Goal: Information Seeking & Learning: Check status

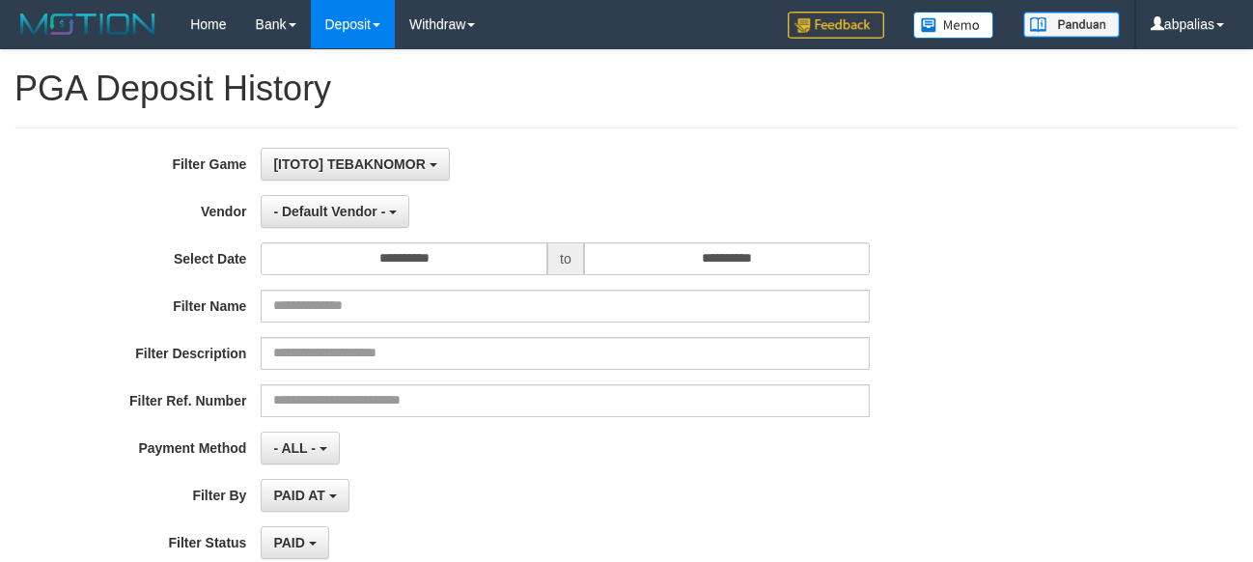
select select "*"
select select "**"
select select
select select "**"
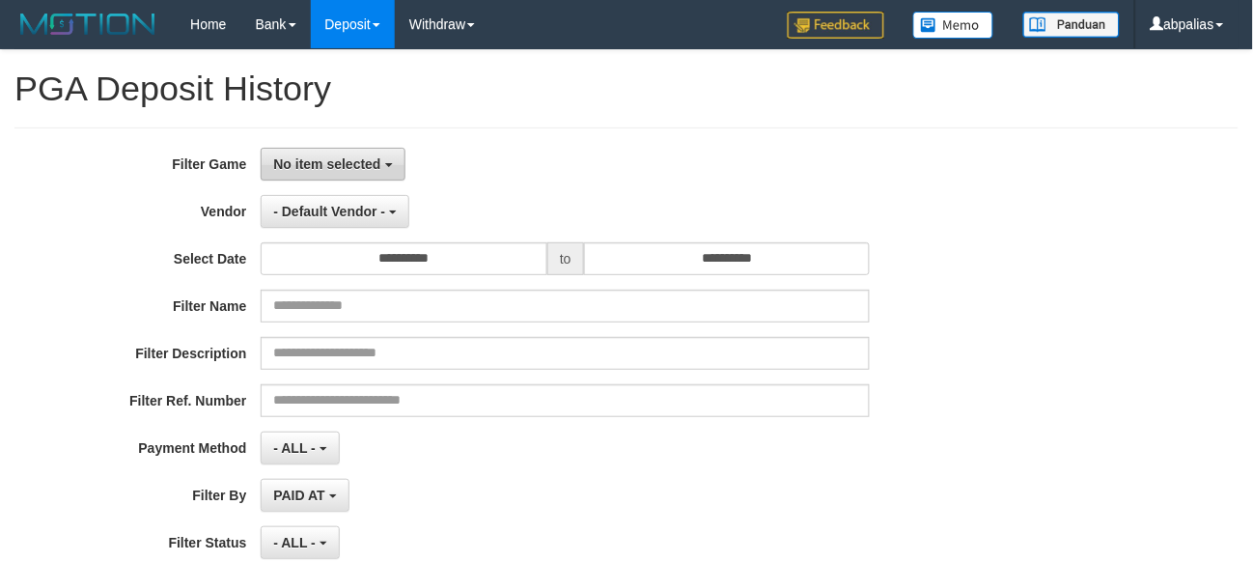
drag, startPoint x: 339, startPoint y: 159, endPoint x: 333, endPoint y: 230, distance: 70.7
click at [339, 160] on span "No item selected" at bounding box center [326, 163] width 107 height 15
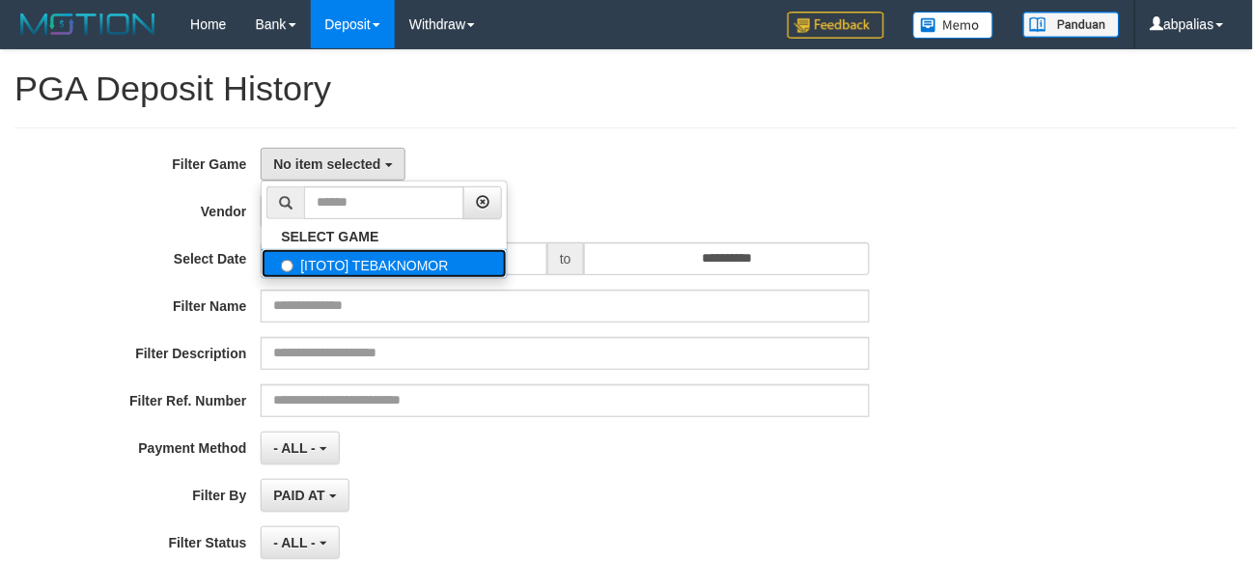
click at [336, 255] on label "[ITOTO] TEBAKNOMOR" at bounding box center [384, 263] width 245 height 29
select select "***"
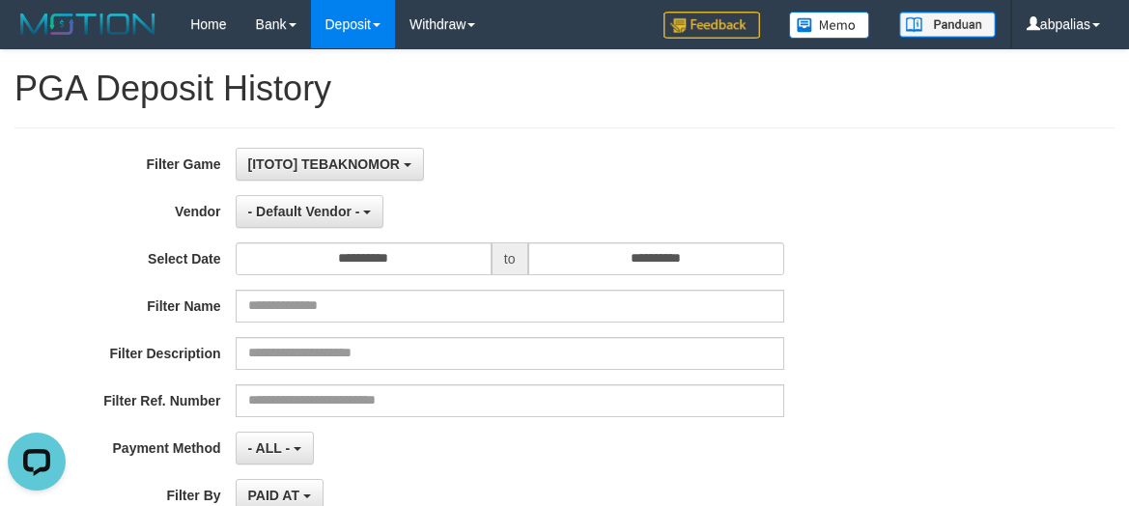
click at [513, 148] on div "[ITOTO] TEBAKNOMOR SELECT GAME [ITOTO] TEBAKNOMOR" at bounding box center [510, 164] width 548 height 33
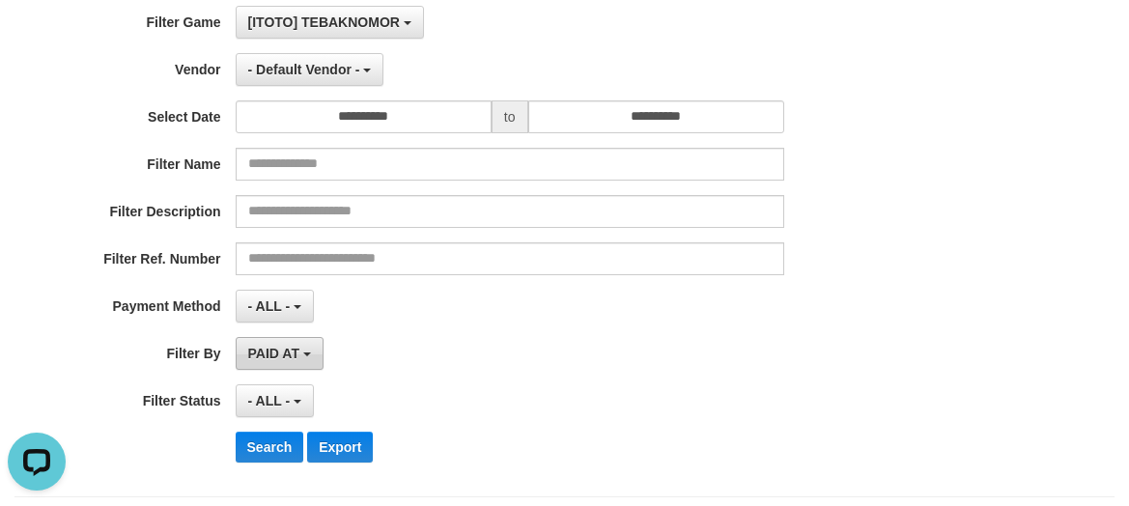
scroll to position [290, 0]
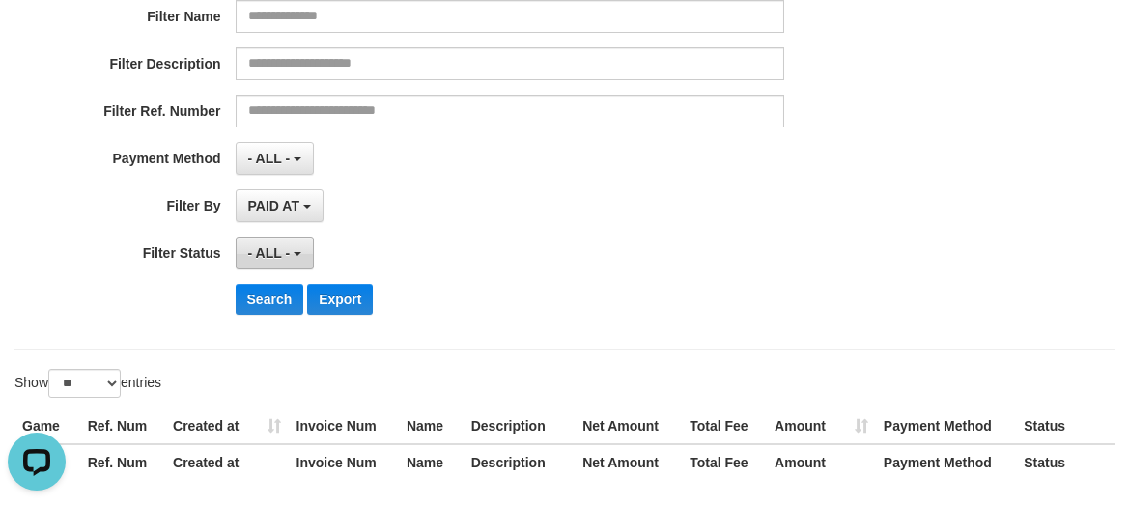
click at [274, 265] on button "- ALL -" at bounding box center [275, 253] width 78 height 33
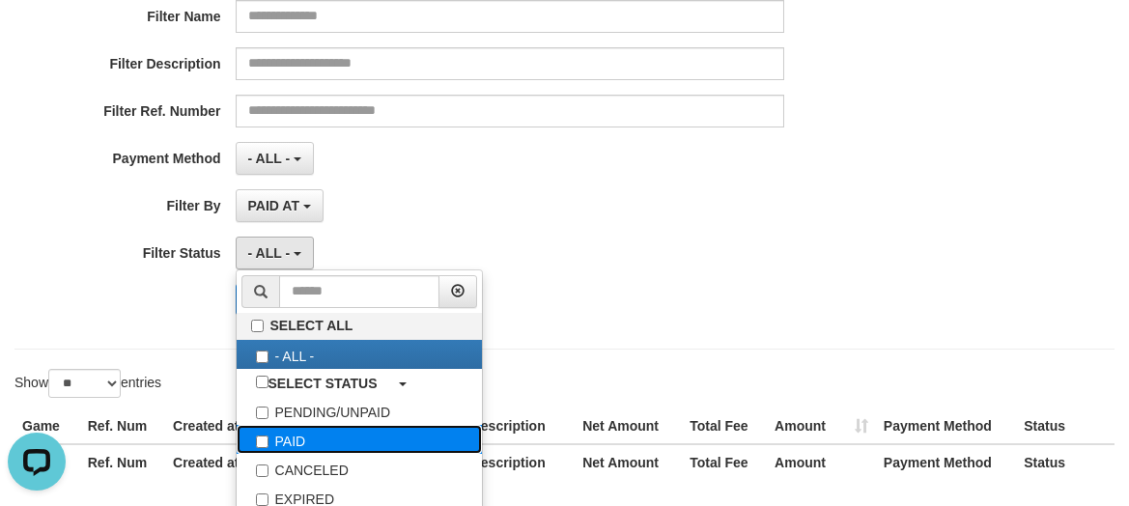
click at [274, 439] on label "PAID" at bounding box center [359, 439] width 245 height 29
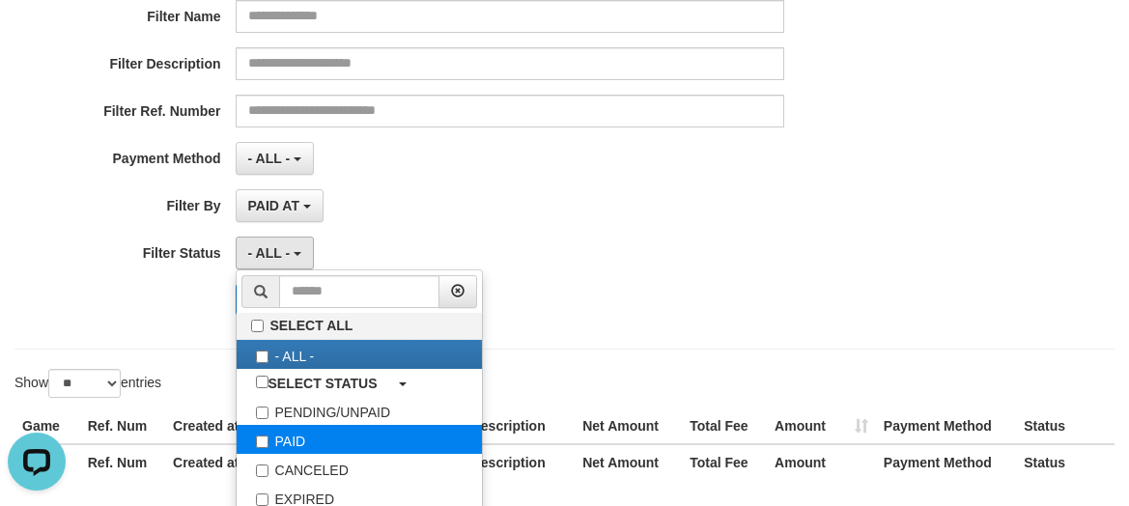
select select "*"
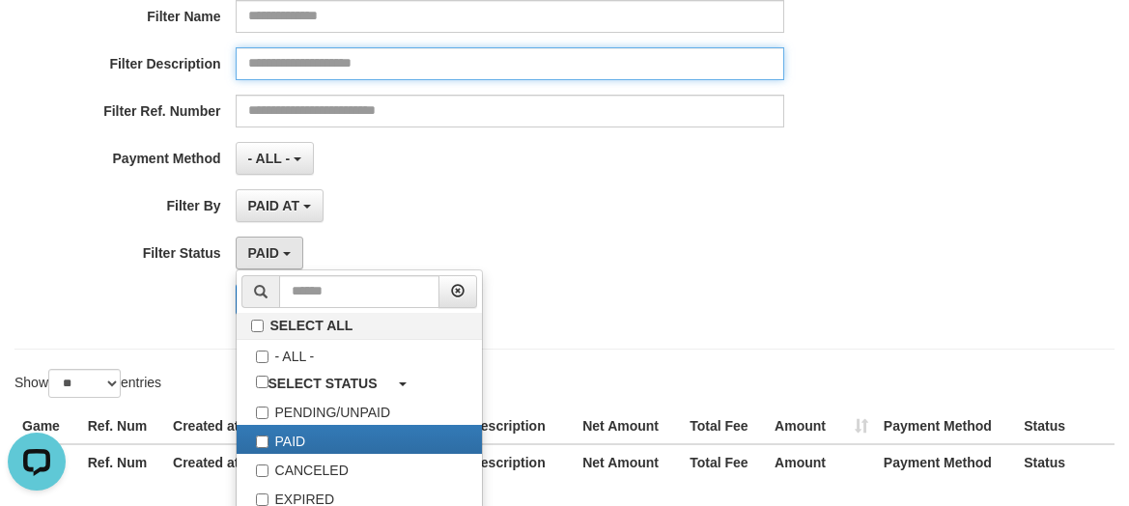
click at [495, 81] on div "**********" at bounding box center [470, 93] width 940 height 471
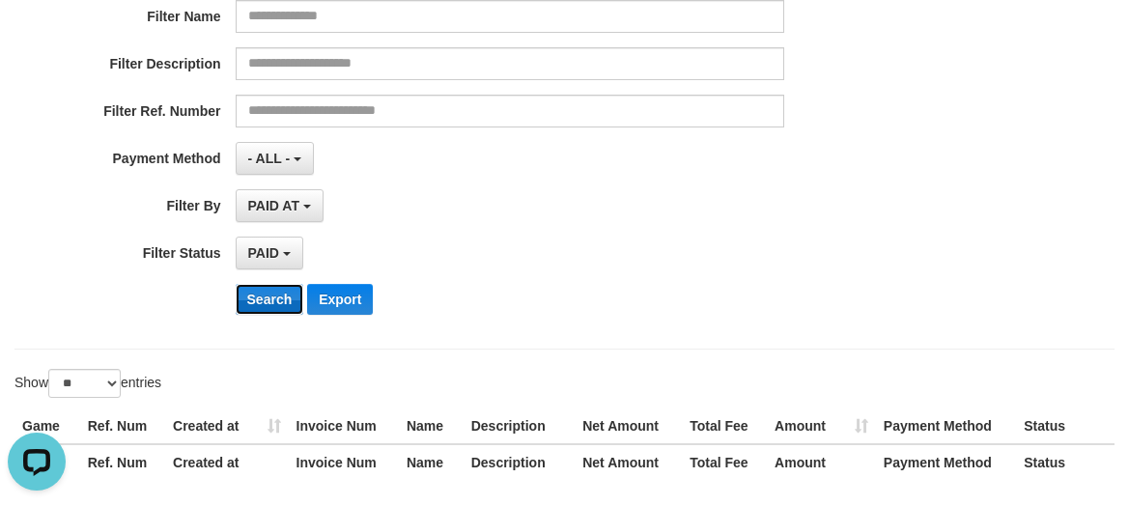
click at [237, 293] on button "Search" at bounding box center [270, 299] width 69 height 31
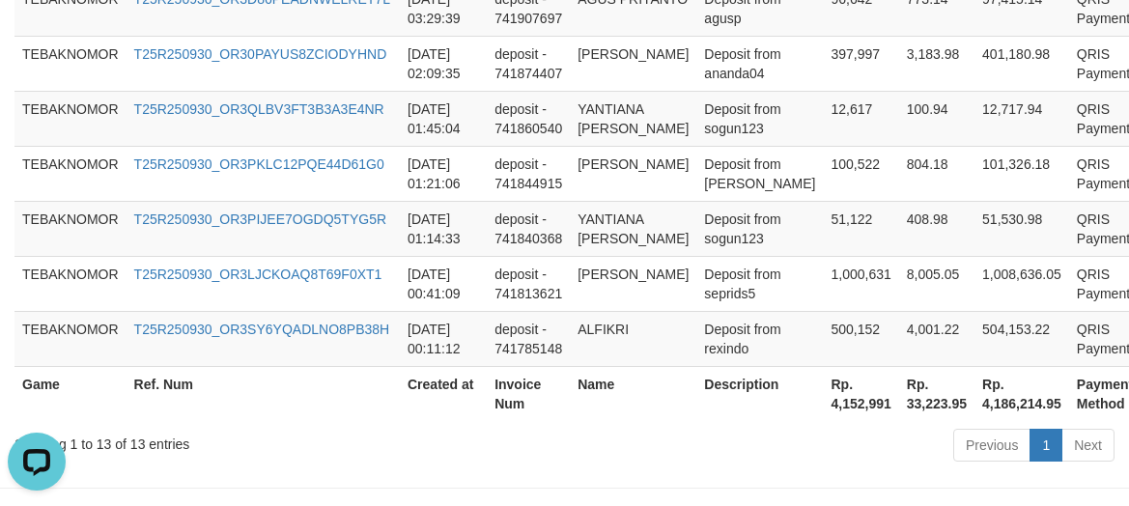
scroll to position [1384, 0]
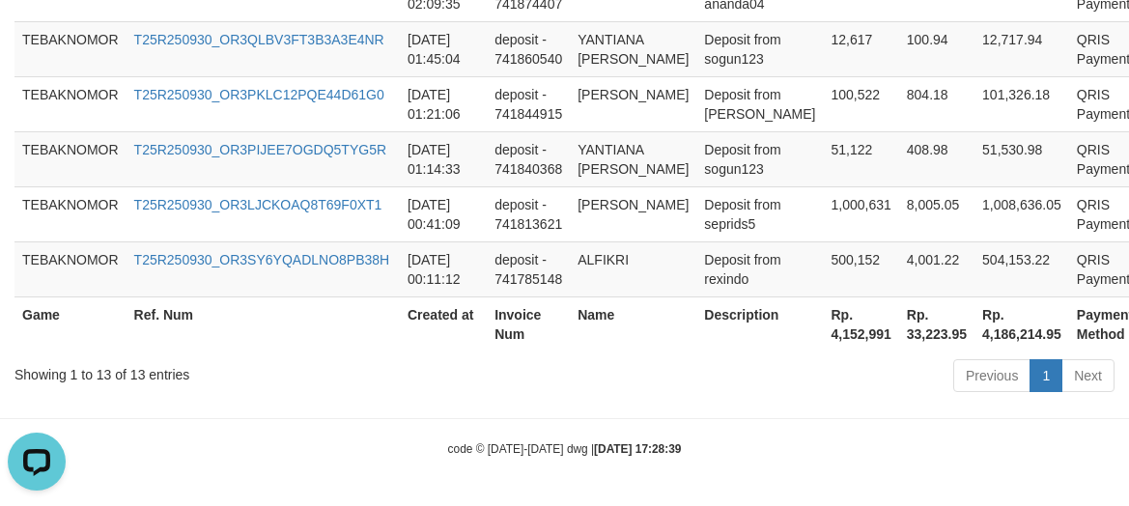
click at [823, 334] on th "Rp. 4,152,991" at bounding box center [860, 323] width 75 height 55
copy th "4,152,991"
click at [696, 300] on th "Description" at bounding box center [759, 323] width 126 height 55
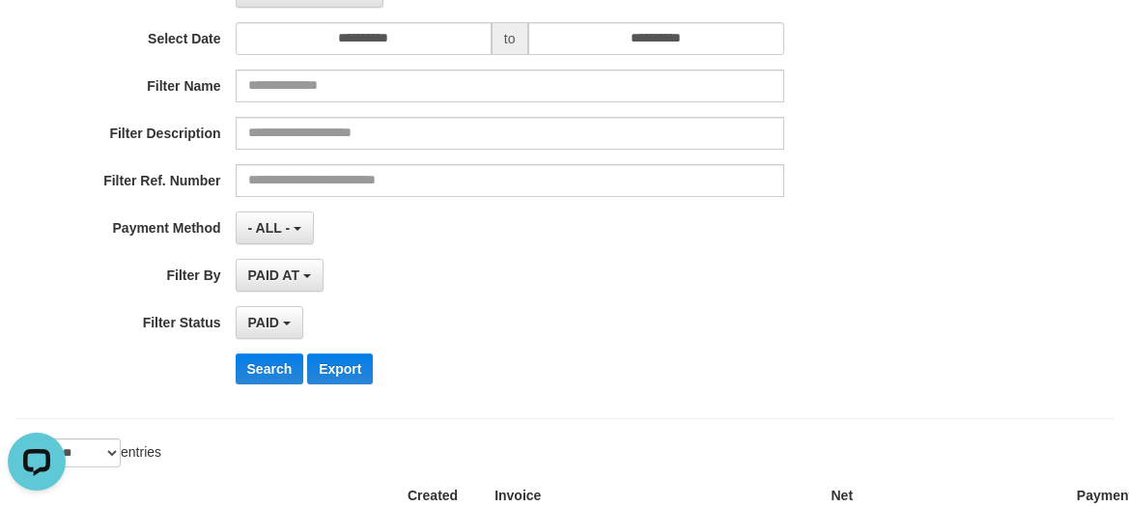
scroll to position [33, 0]
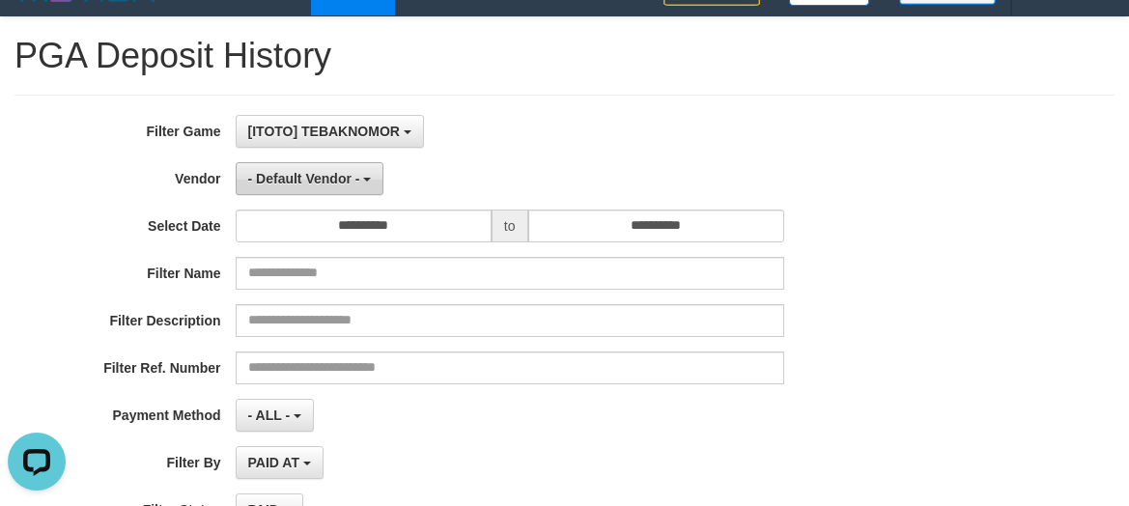
click at [279, 184] on span "- Default Vendor -" at bounding box center [304, 178] width 112 height 15
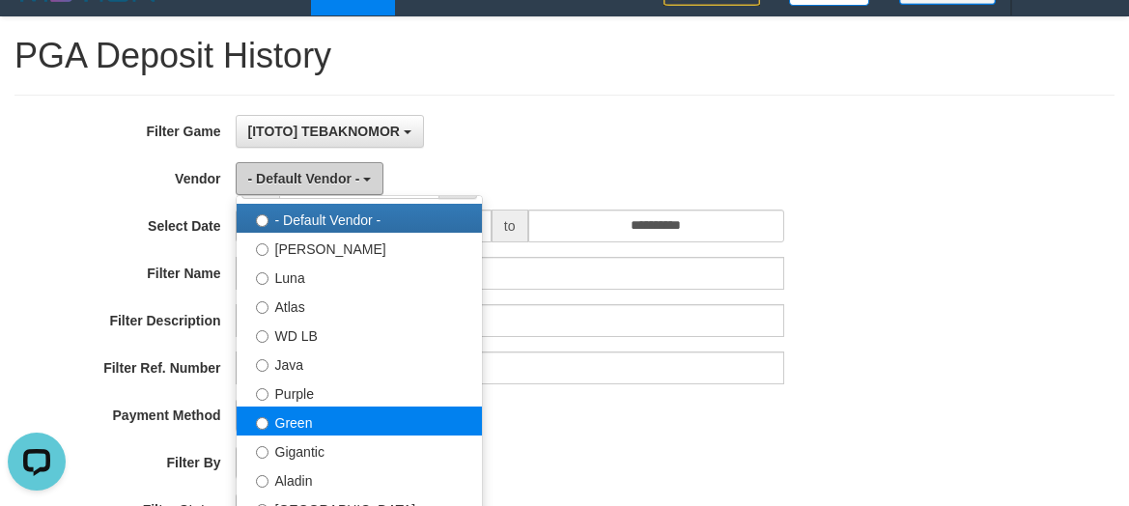
scroll to position [97, 0]
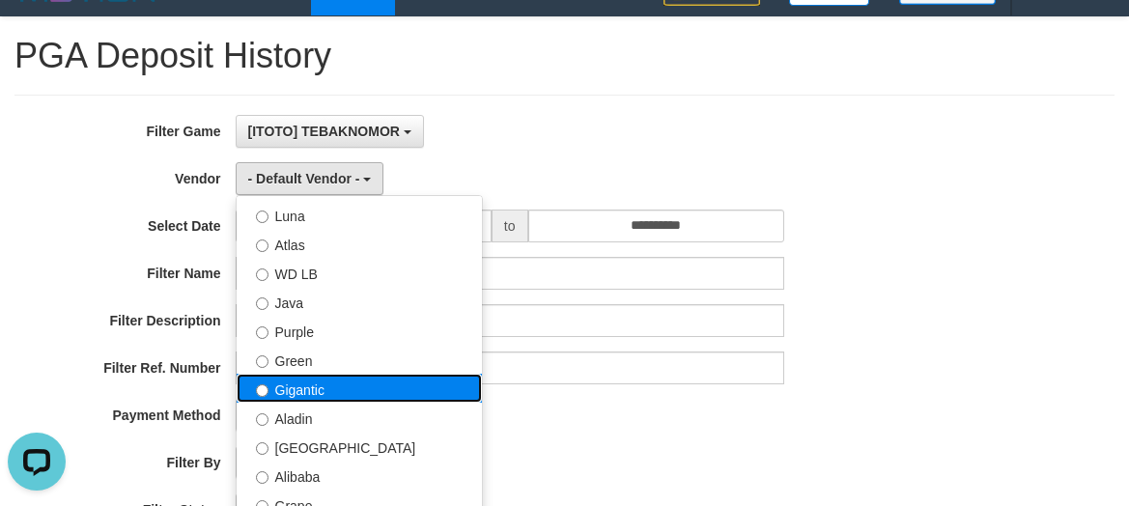
click at [310, 387] on label "Gigantic" at bounding box center [359, 388] width 245 height 29
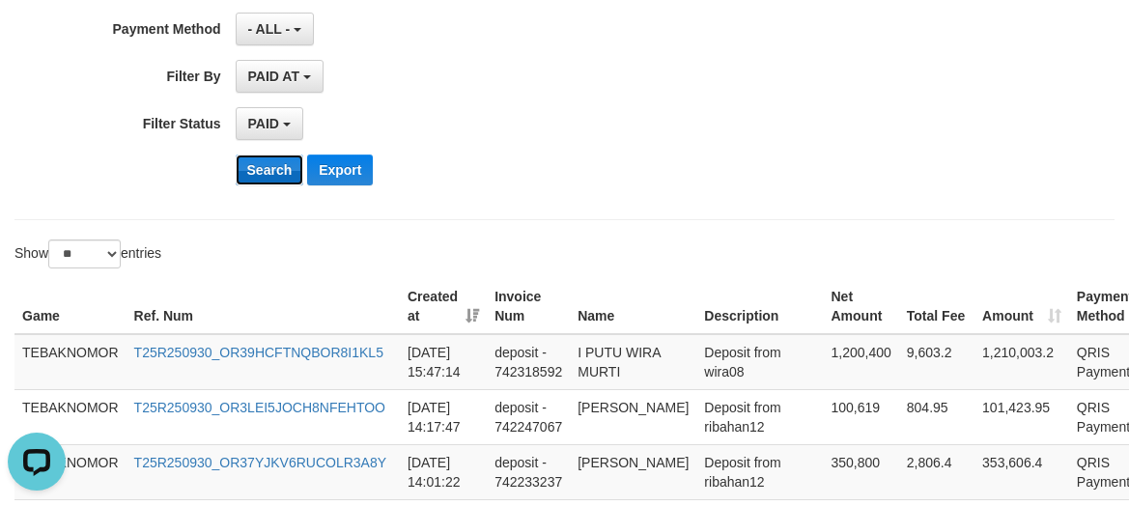
click at [266, 170] on button "Search" at bounding box center [270, 169] width 69 height 31
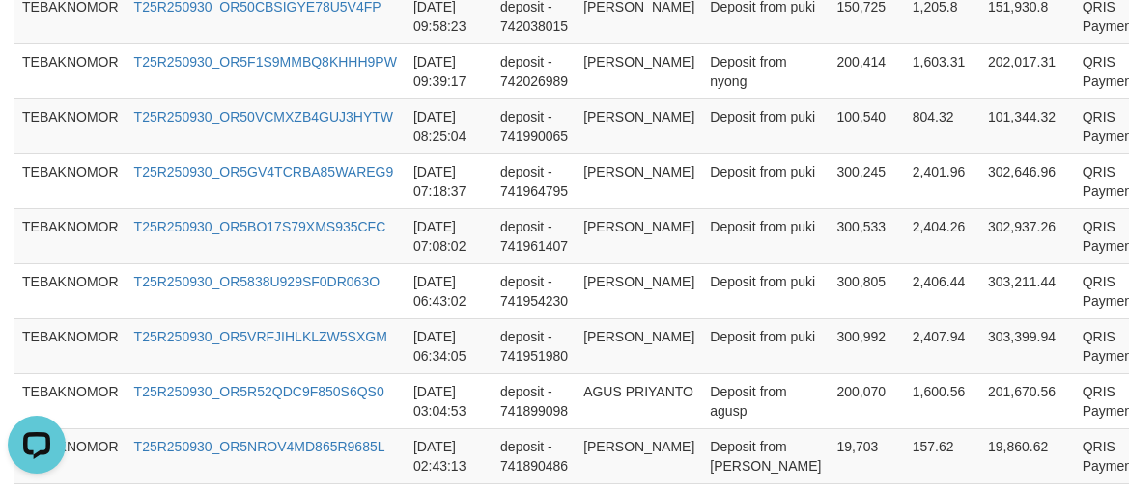
scroll to position [1709, 0]
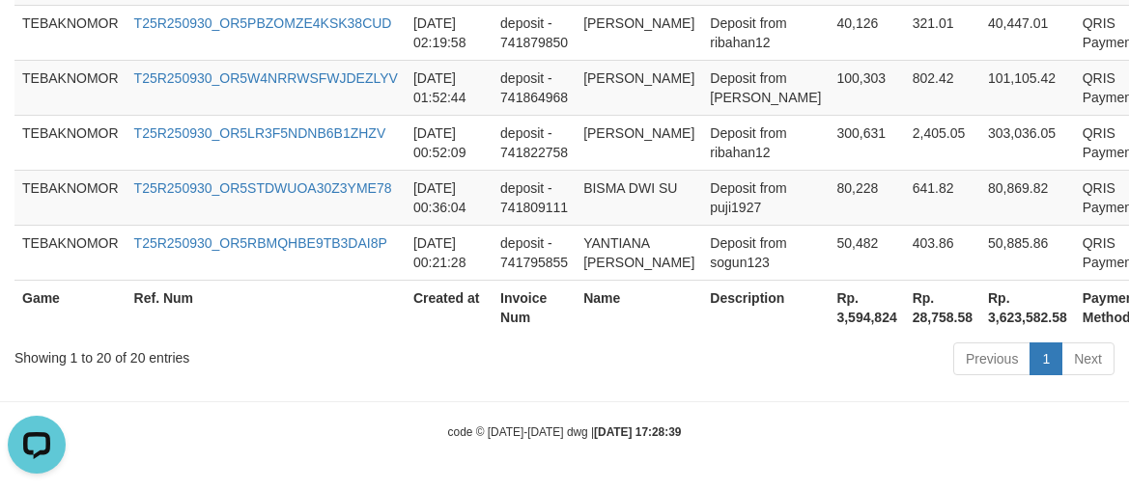
click at [828, 319] on th "Rp. 3,594,824" at bounding box center [865, 307] width 75 height 55
copy th "3,594,824"
click at [716, 284] on th "Description" at bounding box center [765, 307] width 126 height 55
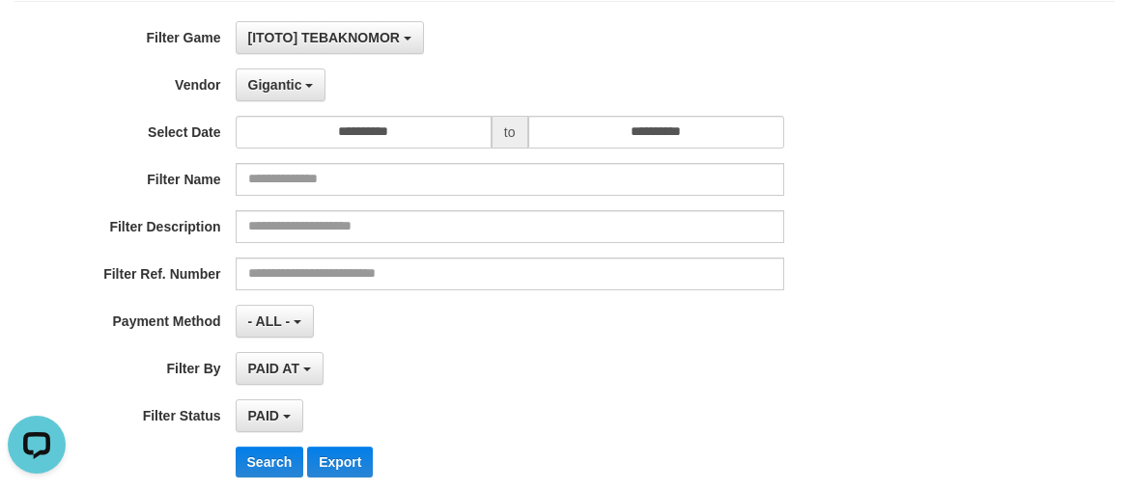
scroll to position [0, 0]
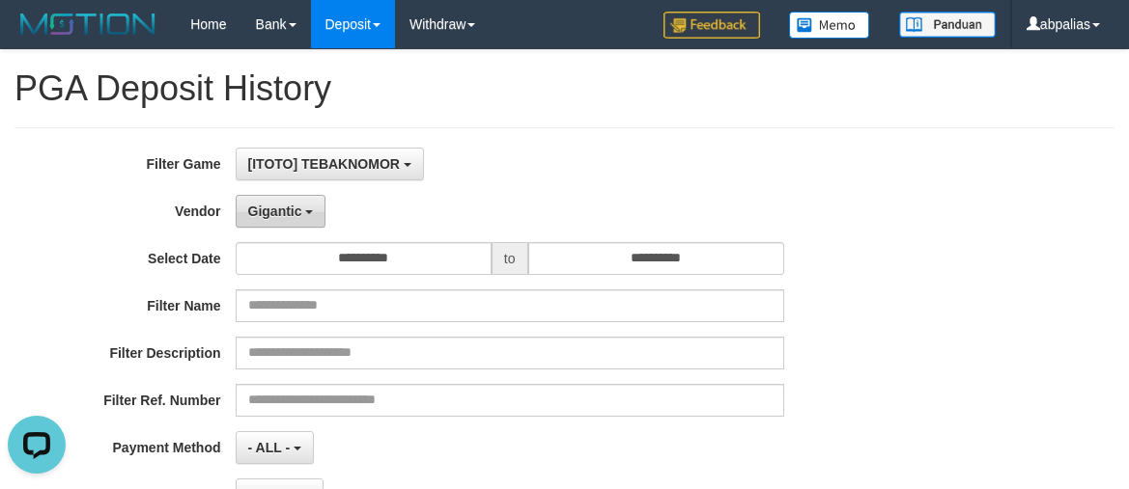
click at [269, 209] on span "Gigantic" at bounding box center [275, 211] width 54 height 15
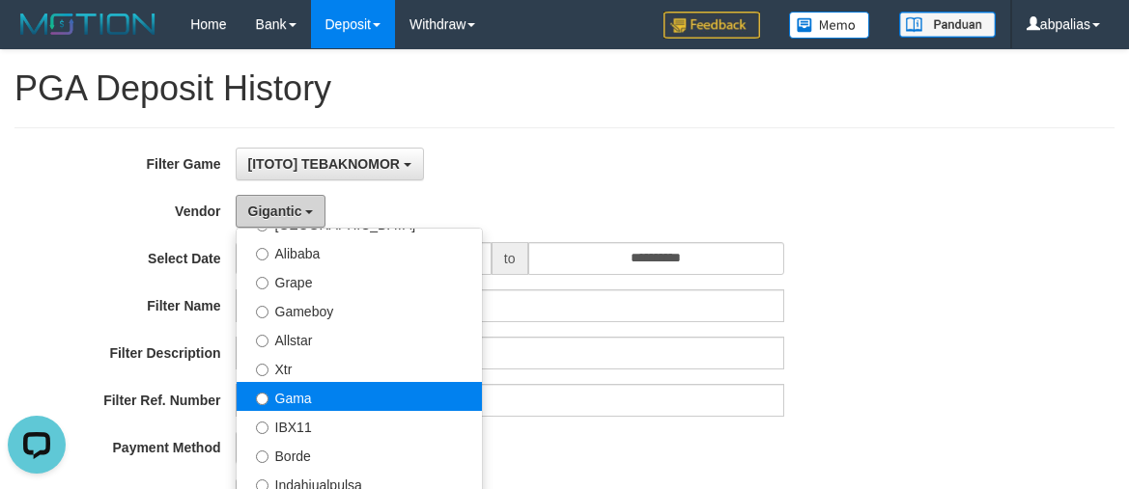
scroll to position [386, 0]
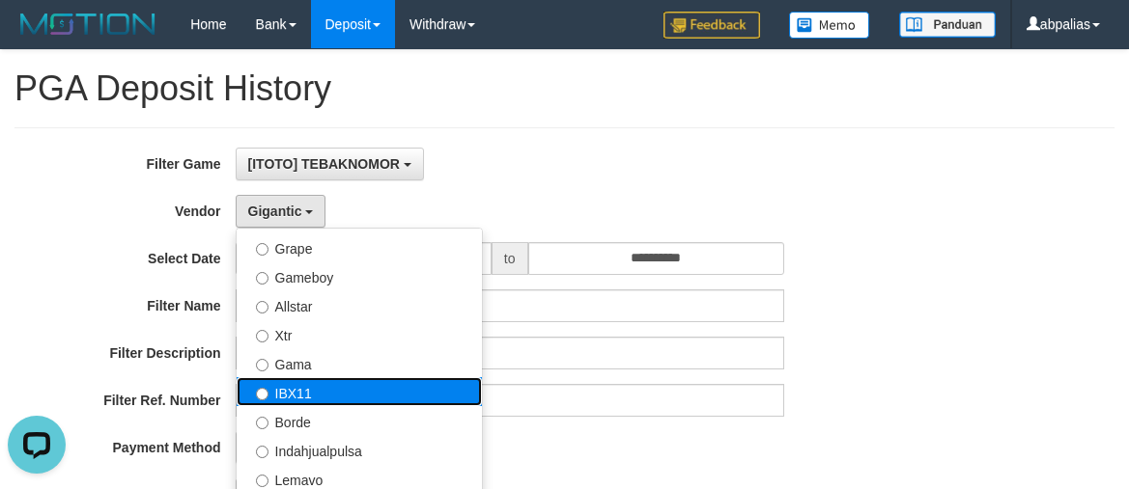
click at [292, 386] on label "IBX11" at bounding box center [359, 391] width 245 height 29
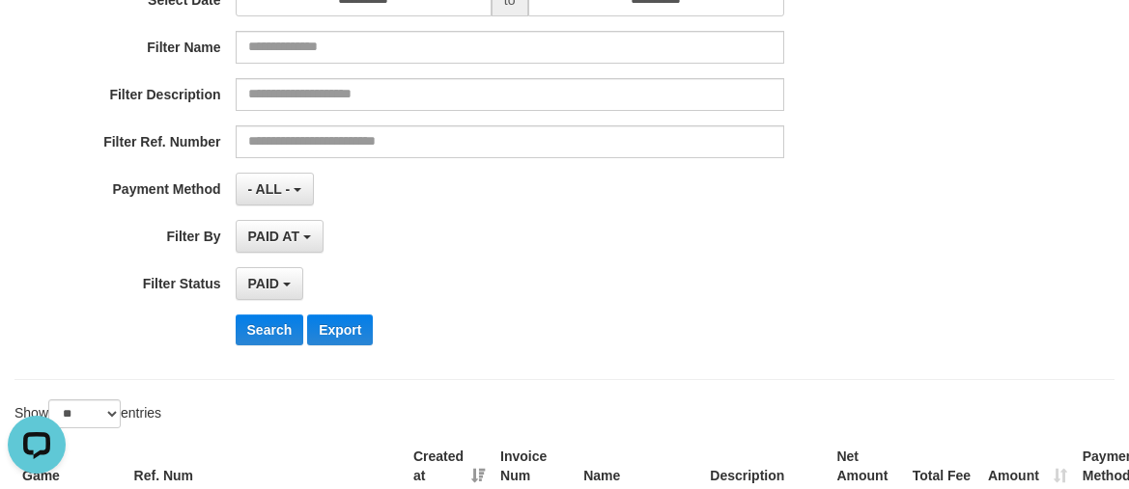
scroll to position [483, 0]
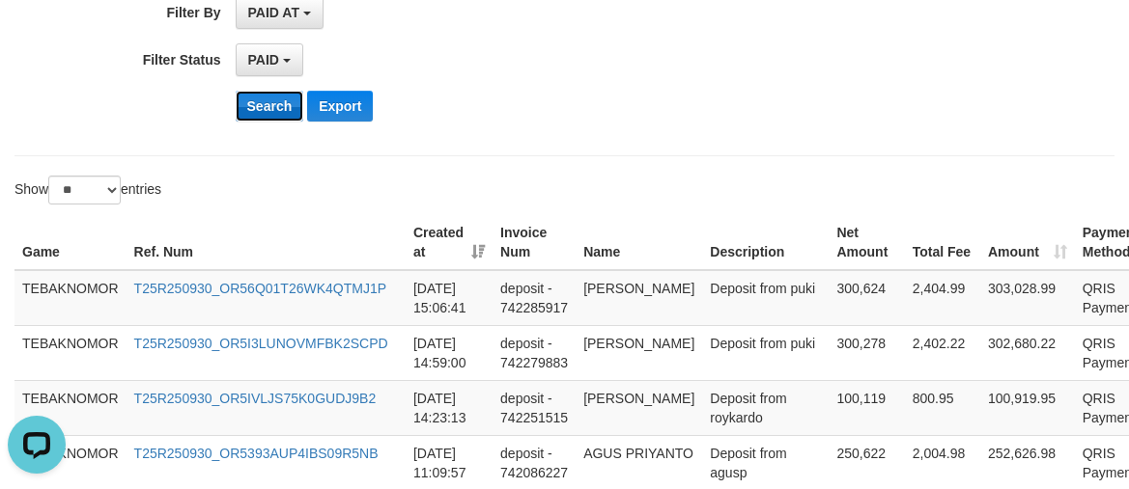
click at [257, 101] on button "Search" at bounding box center [270, 106] width 69 height 31
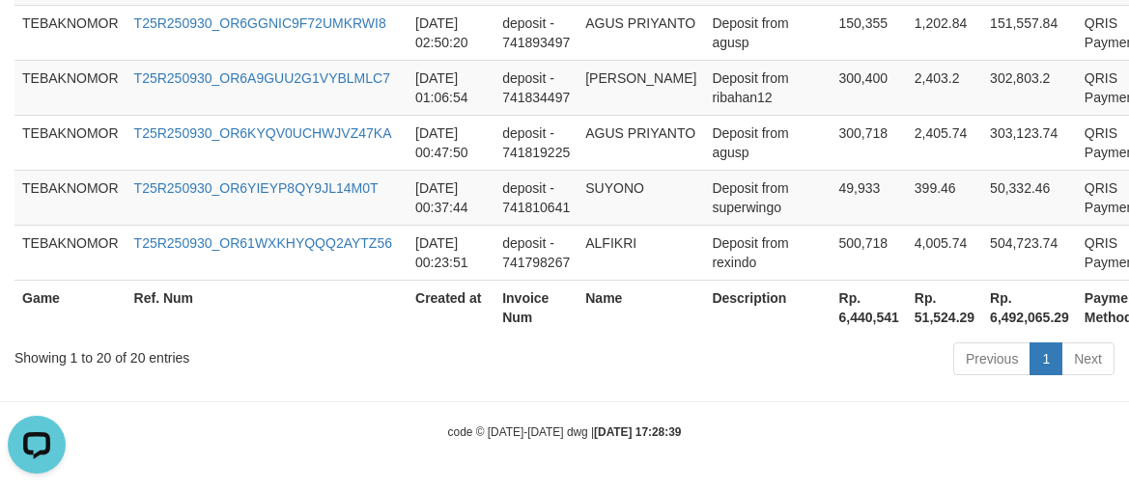
scroll to position [1786, 0]
click at [831, 315] on th "Rp. 6,440,541" at bounding box center [868, 307] width 75 height 55
copy th "6,440,541"
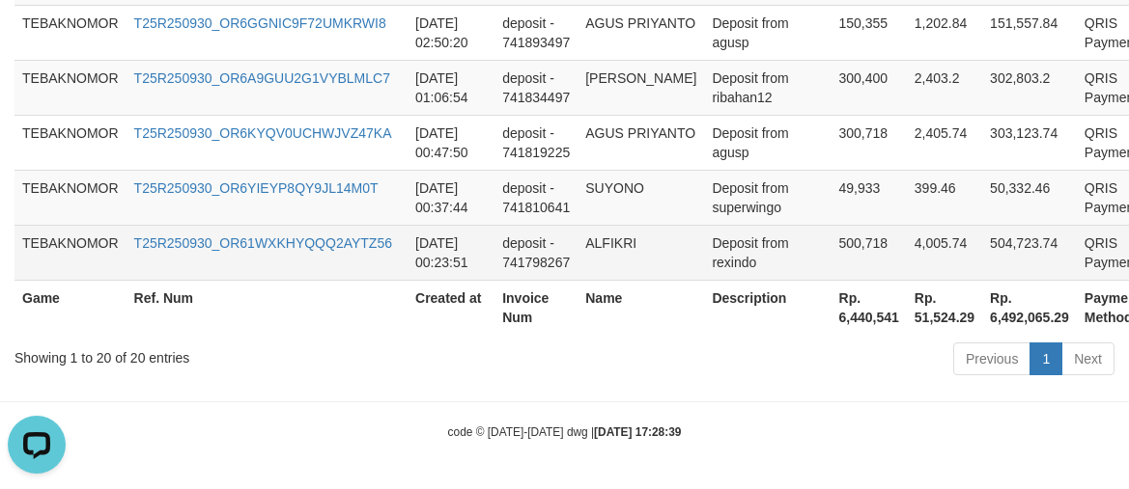
click at [539, 225] on td "deposit - 741798267" at bounding box center [535, 252] width 83 height 55
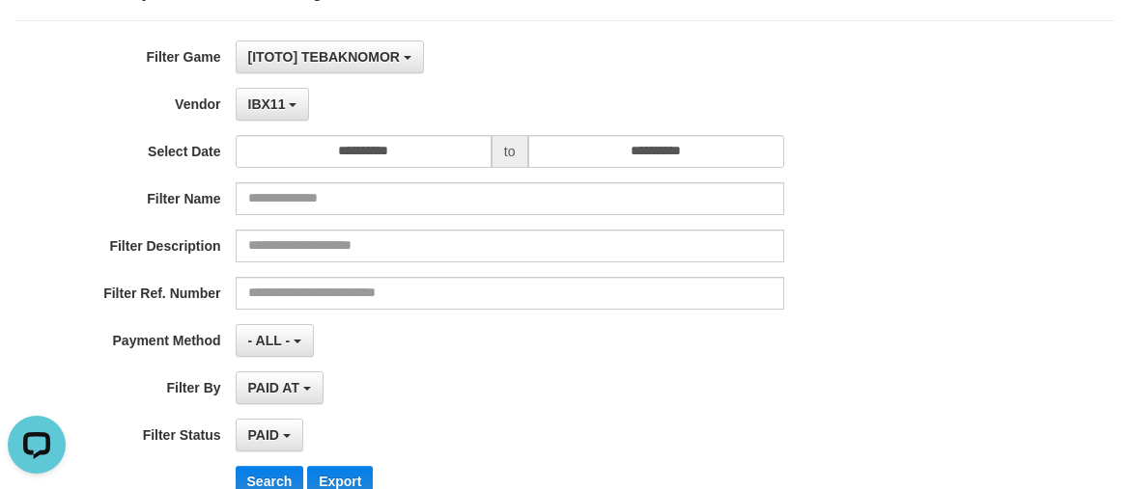
scroll to position [0, 0]
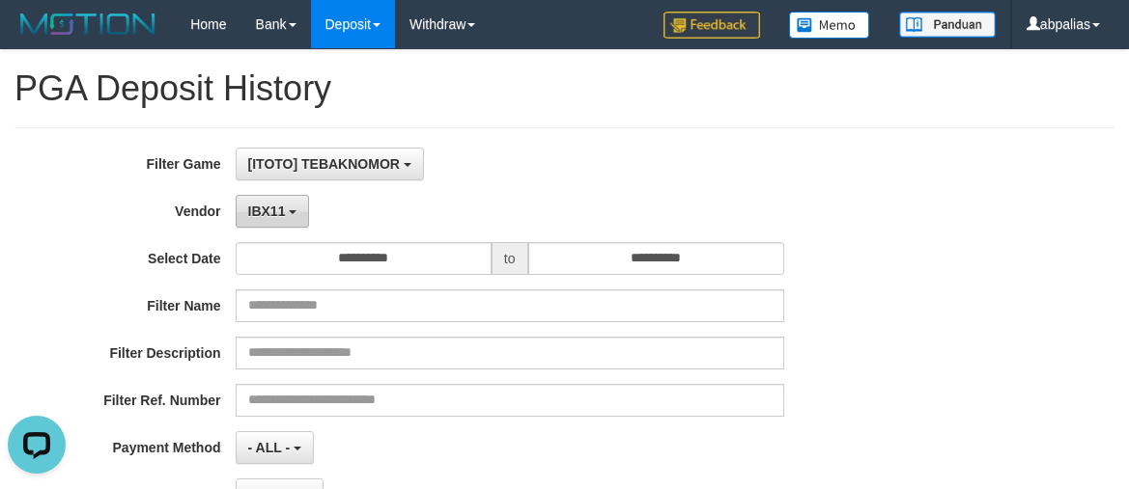
click at [265, 216] on span "IBX11" at bounding box center [267, 211] width 38 height 15
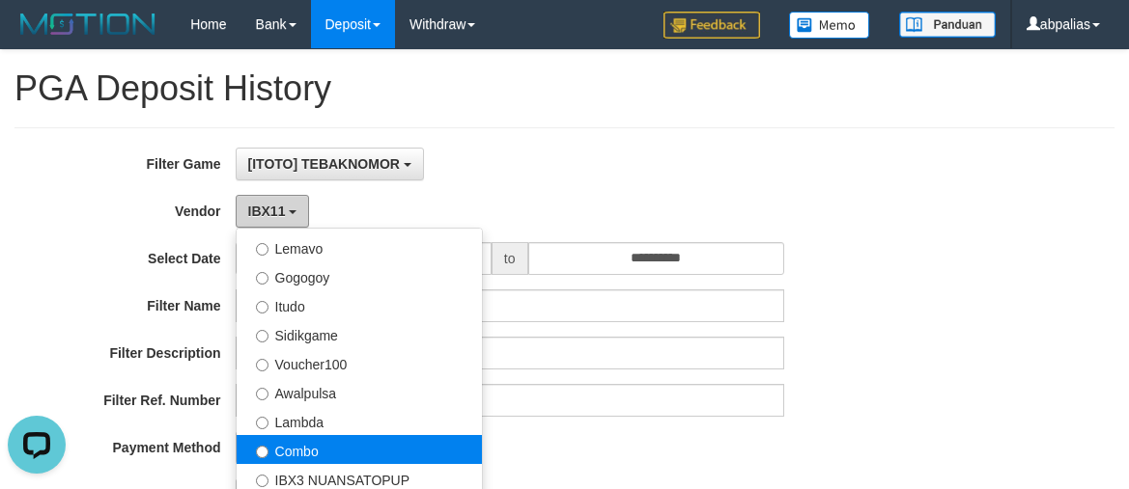
scroll to position [676, 0]
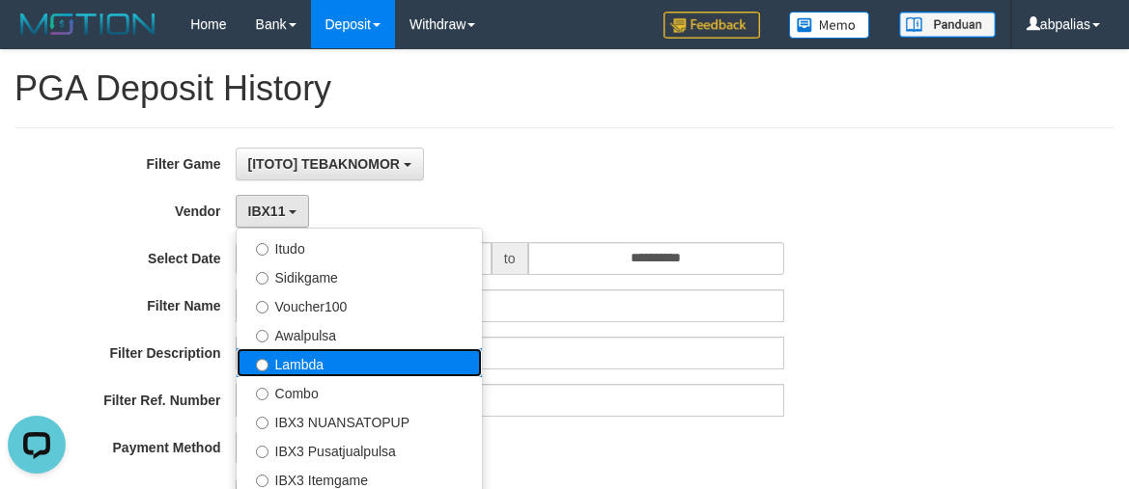
click at [311, 356] on label "Lambda" at bounding box center [359, 363] width 245 height 29
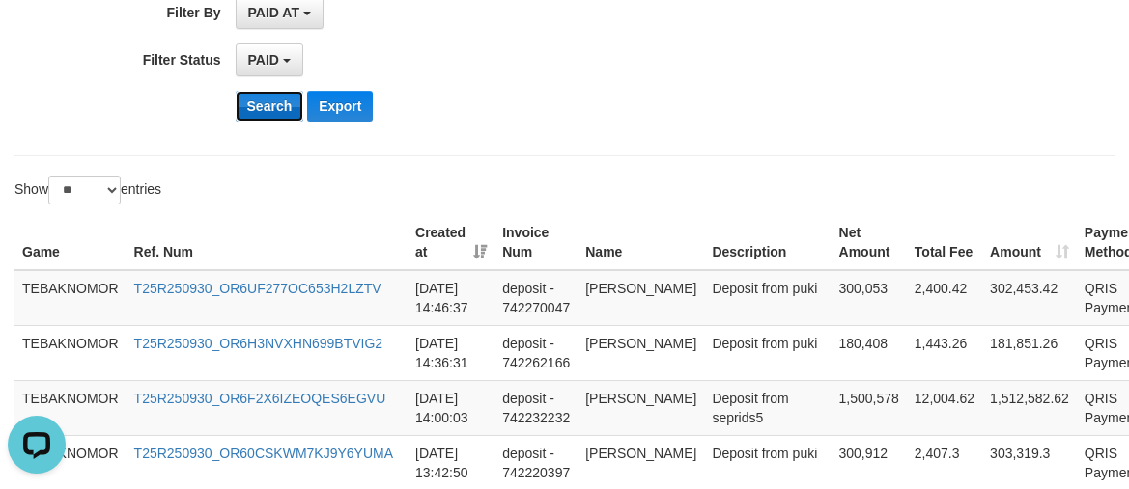
click at [253, 102] on button "Search" at bounding box center [270, 106] width 69 height 31
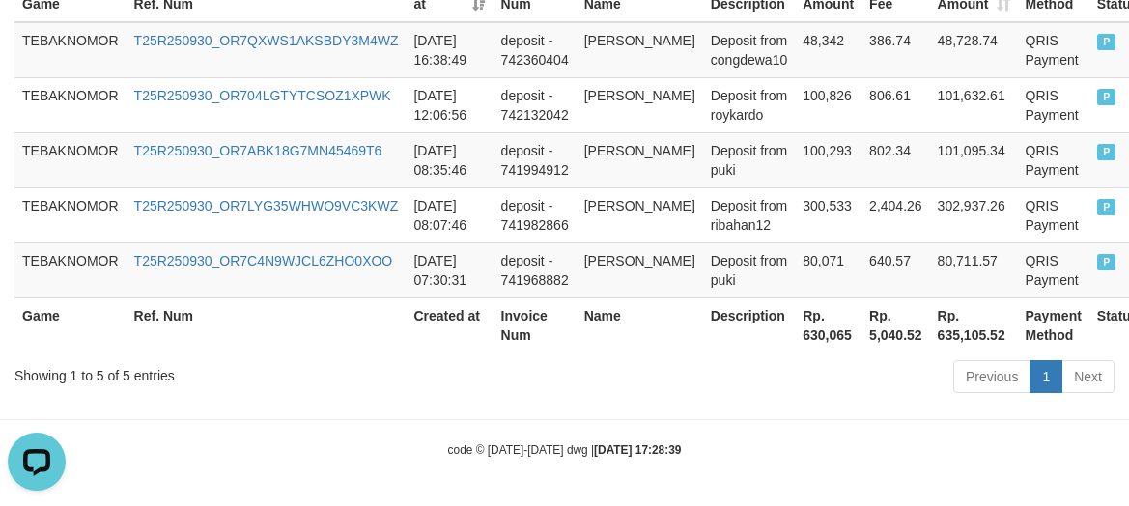
scroll to position [732, 0]
click at [802, 329] on th "Rp. 630,065" at bounding box center [828, 323] width 67 height 55
copy th "630,065"
drag, startPoint x: 779, startPoint y: 312, endPoint x: 765, endPoint y: 300, distance: 18.5
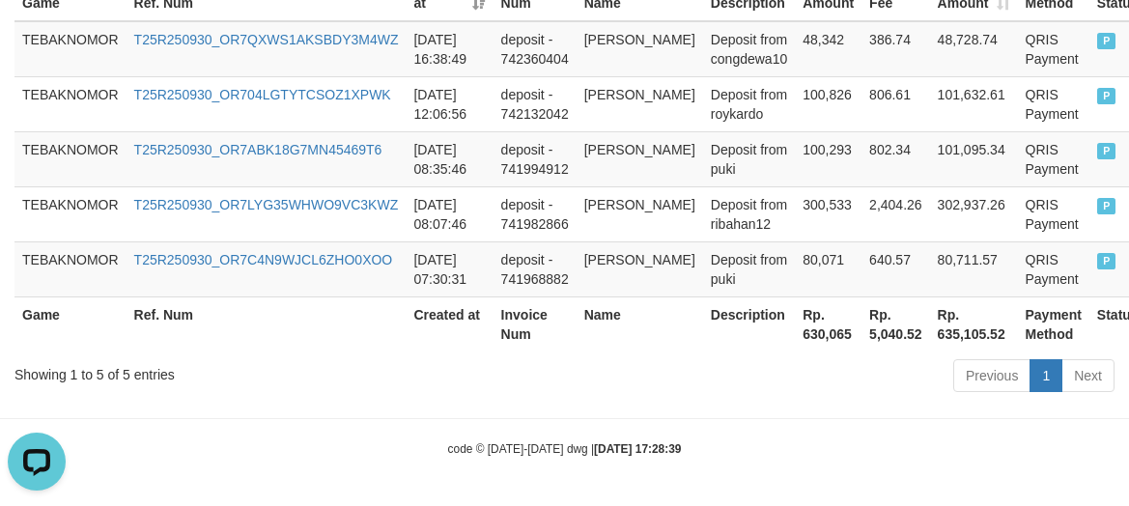
click at [795, 312] on th "Rp. 630,065" at bounding box center [828, 323] width 67 height 55
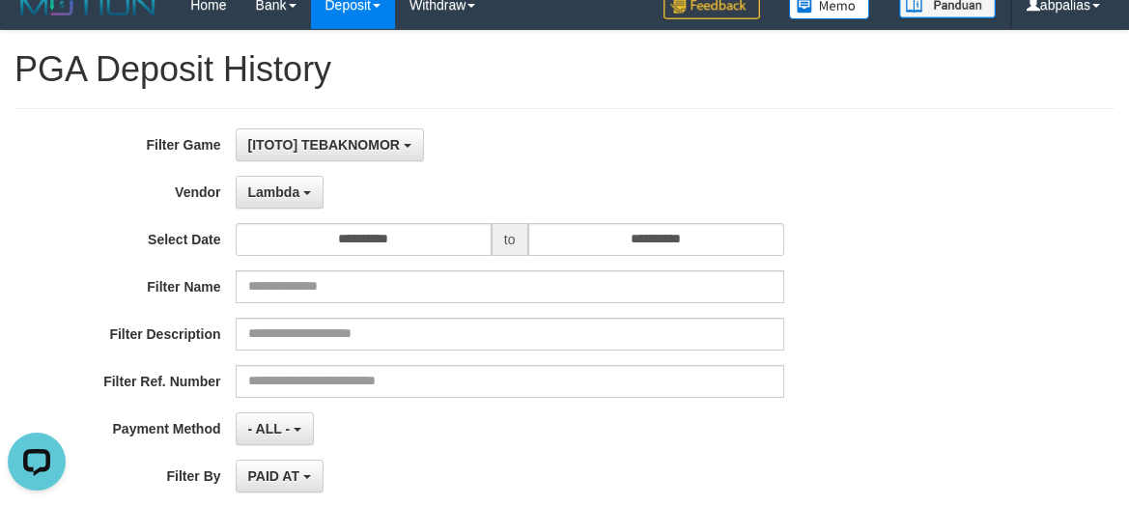
scroll to position [0, 0]
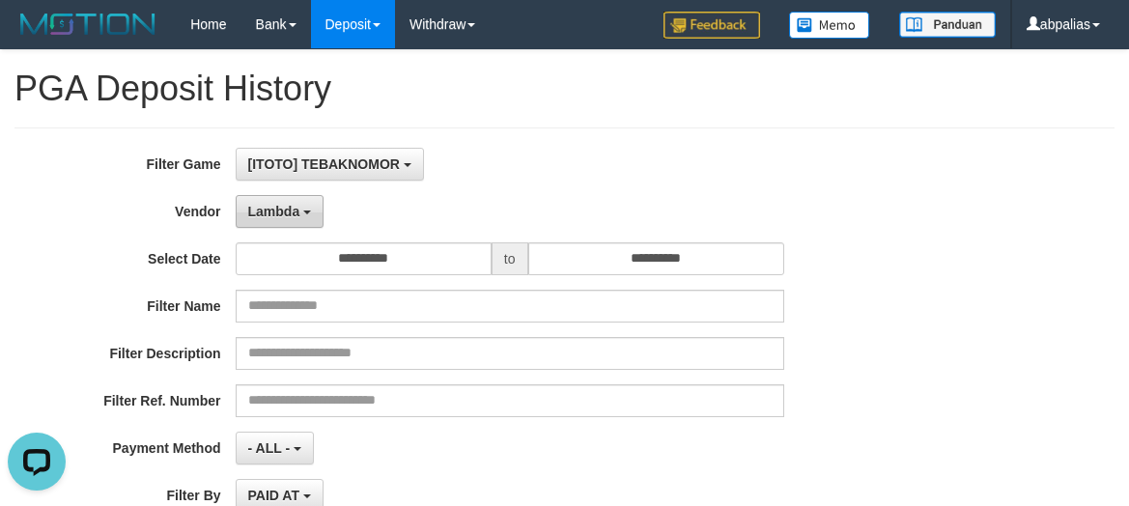
click at [276, 218] on span "Lambda" at bounding box center [274, 211] width 52 height 15
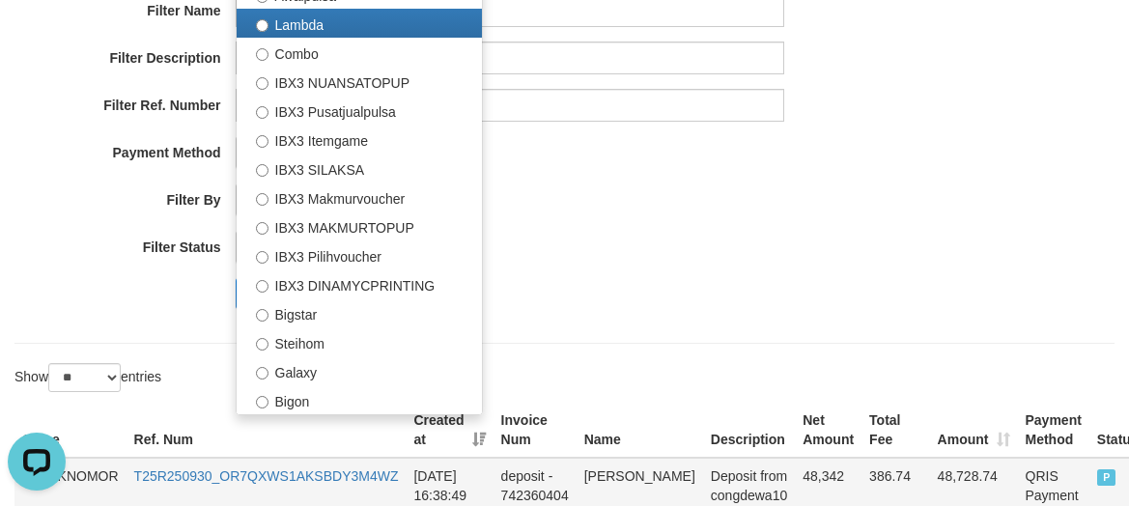
scroll to position [483, 0]
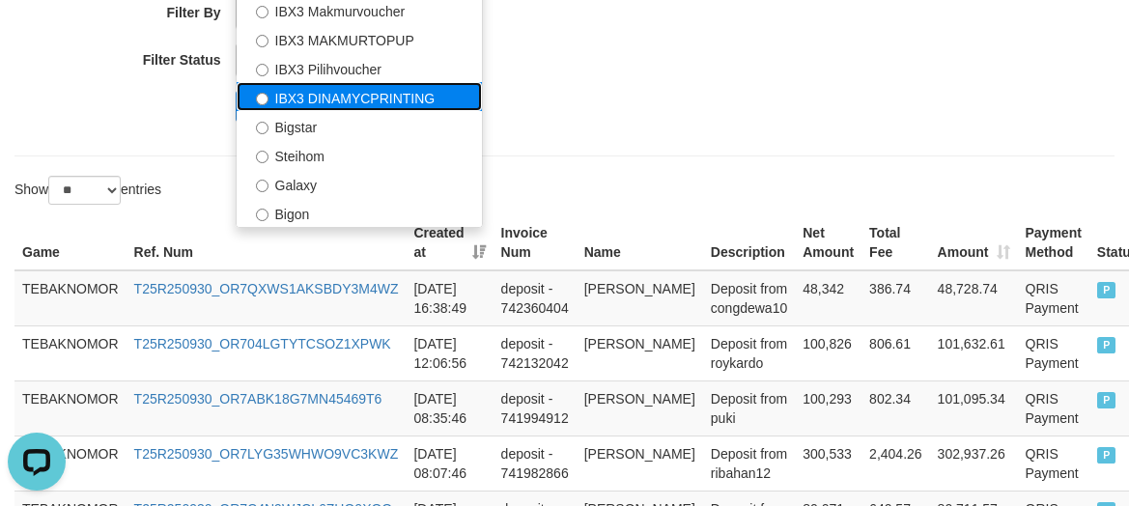
click at [322, 91] on label "IBX3 DINAMYCPRINTING" at bounding box center [359, 96] width 245 height 29
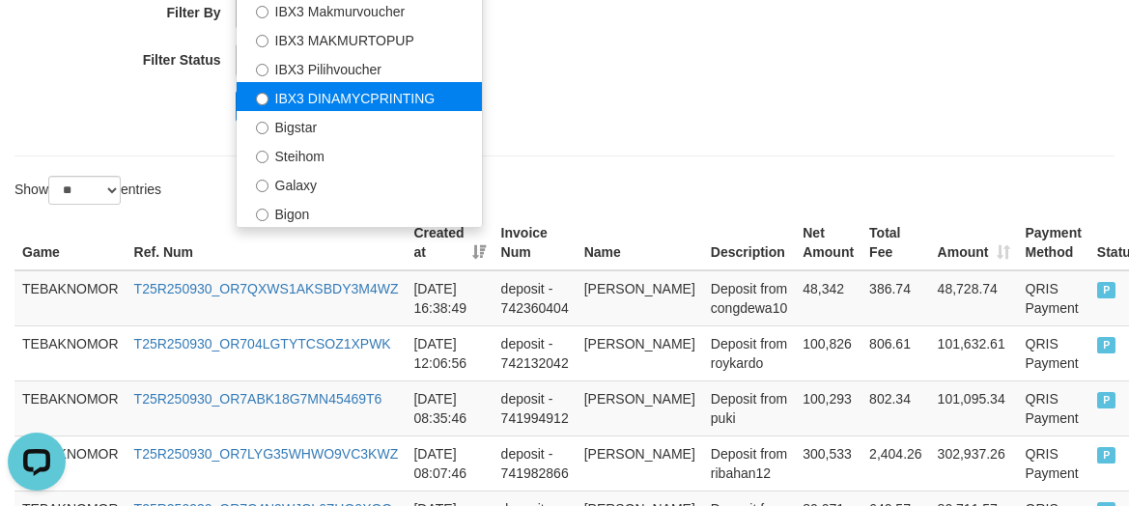
select select "**********"
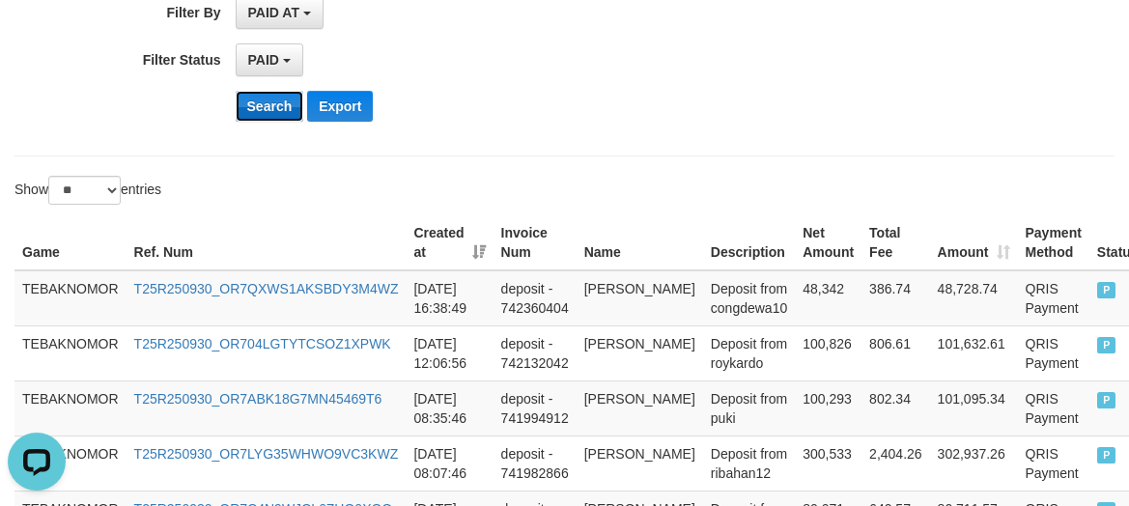
click at [248, 97] on button "Search" at bounding box center [270, 106] width 69 height 31
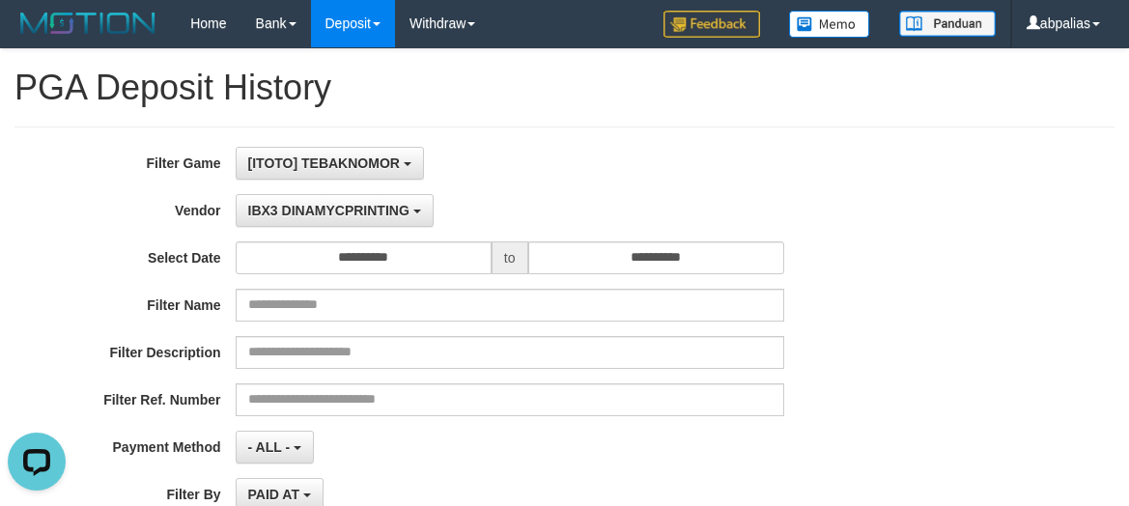
scroll to position [0, 0]
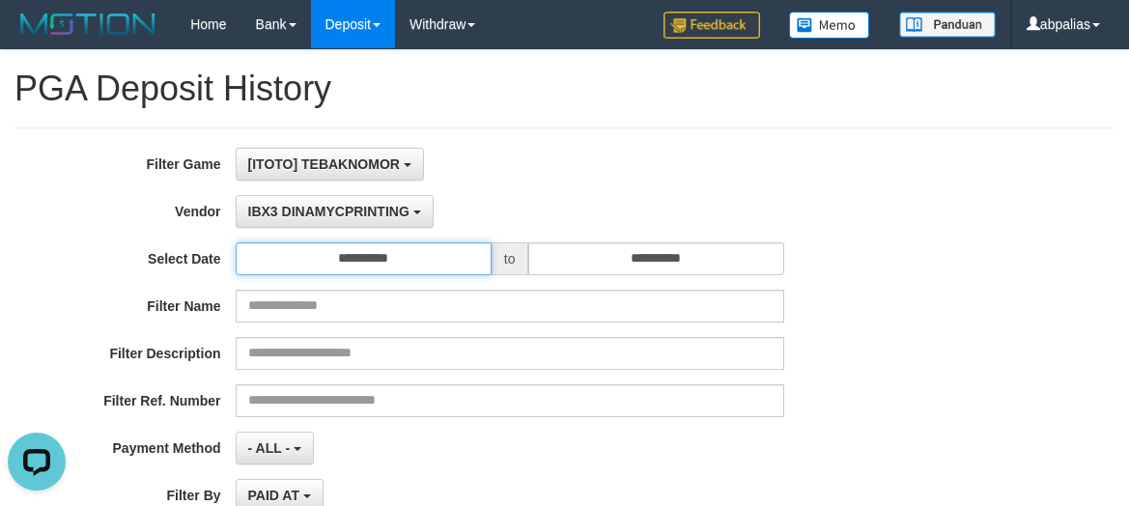
click at [380, 263] on input "**********" at bounding box center [364, 258] width 256 height 33
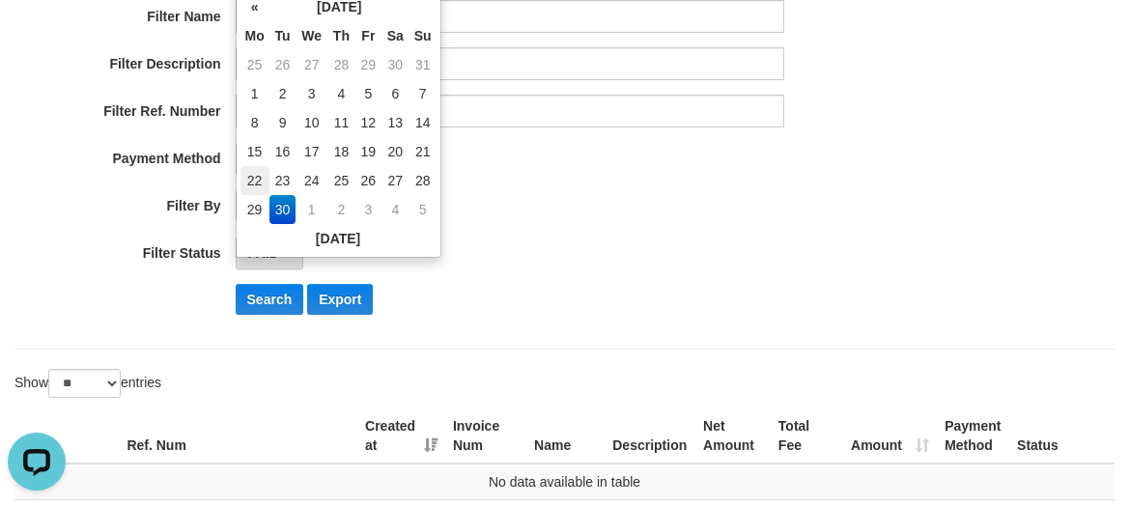
click at [256, 175] on td "22" at bounding box center [254, 180] width 29 height 29
type input "**********"
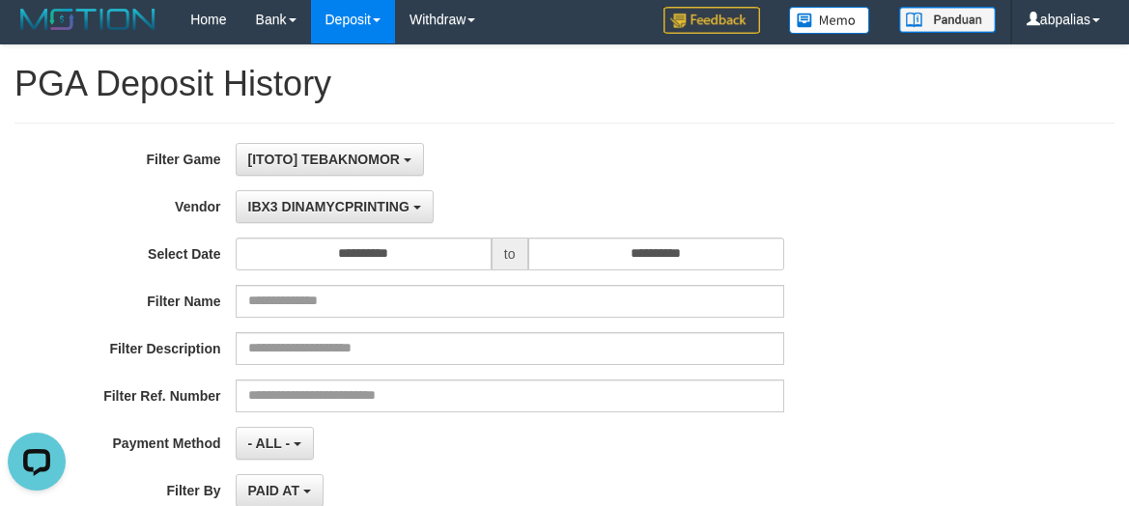
click at [500, 202] on div "IBX3 DINAMYCPRINTING - Default Vendor - [PERSON_NAME] Atlas WD LB Java Purple G…" at bounding box center [510, 206] width 548 height 33
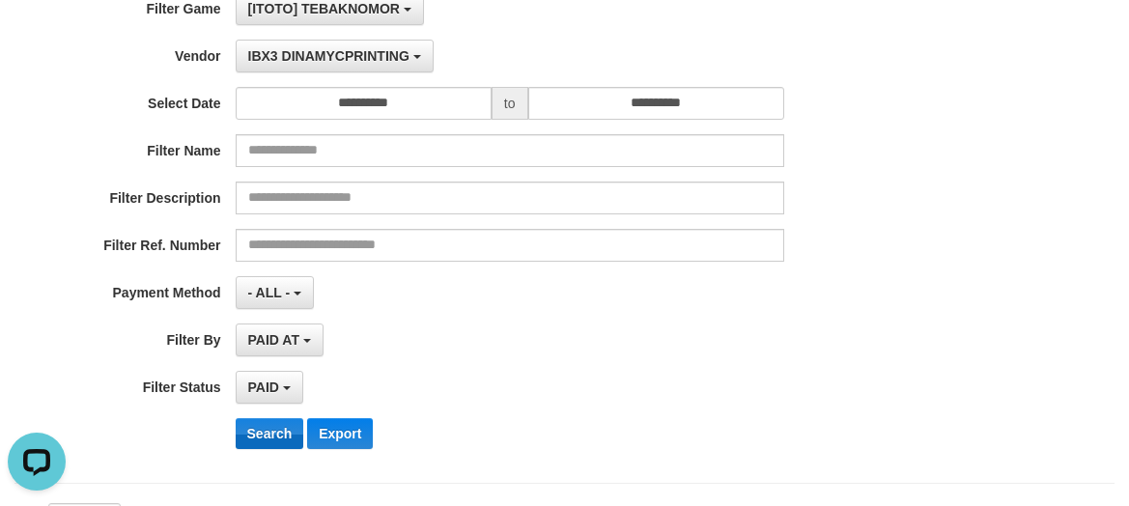
scroll to position [391, 0]
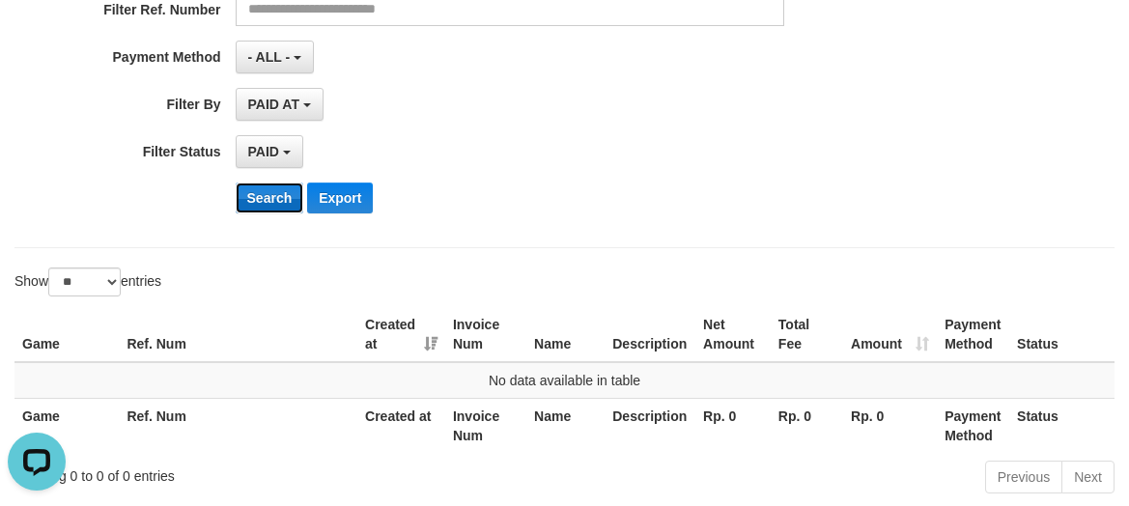
click at [265, 202] on button "Search" at bounding box center [270, 197] width 69 height 31
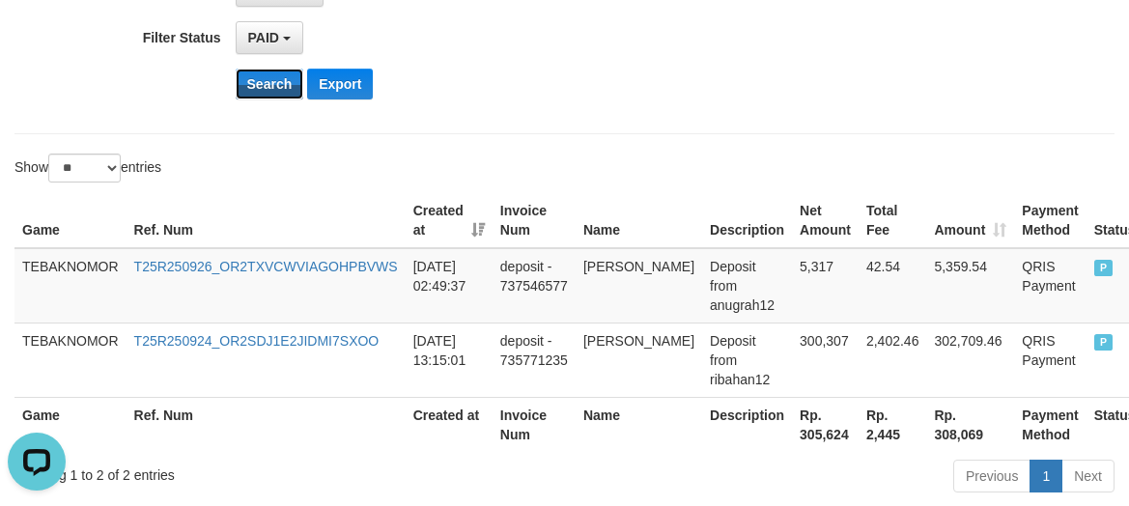
scroll to position [605, 0]
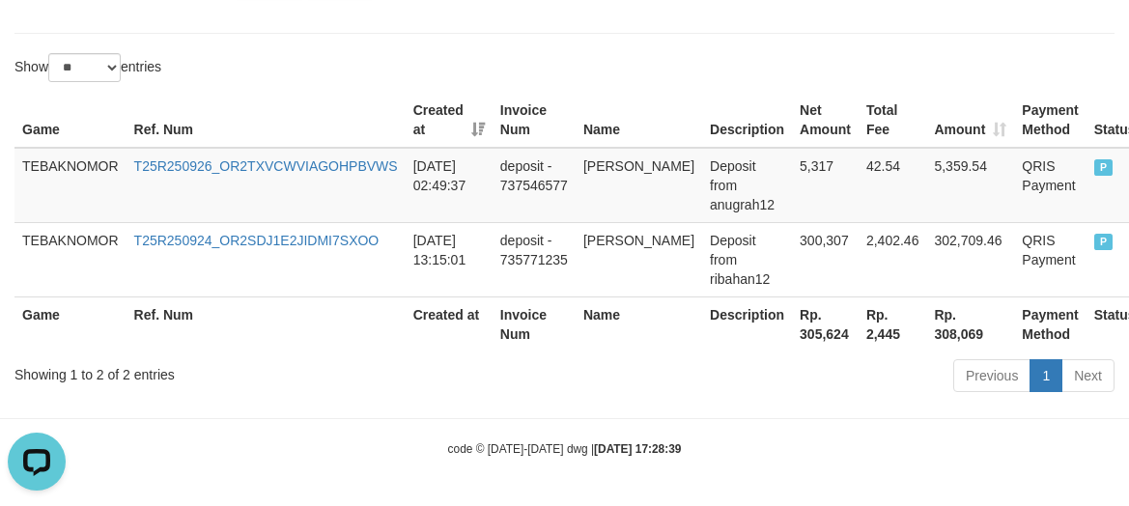
click at [792, 330] on th "Rp. 305,624" at bounding box center [825, 323] width 67 height 55
copy th "305,624"
click at [792, 330] on th "Rp. 305,624" at bounding box center [825, 323] width 67 height 55
click at [716, 191] on td "Deposit from anugrah12" at bounding box center [747, 185] width 90 height 75
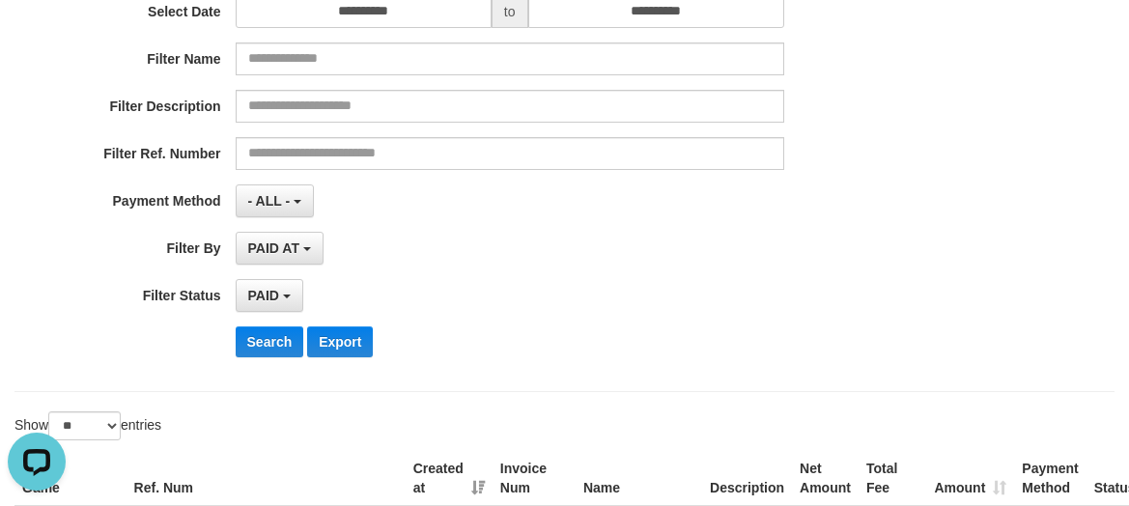
scroll to position [0, 0]
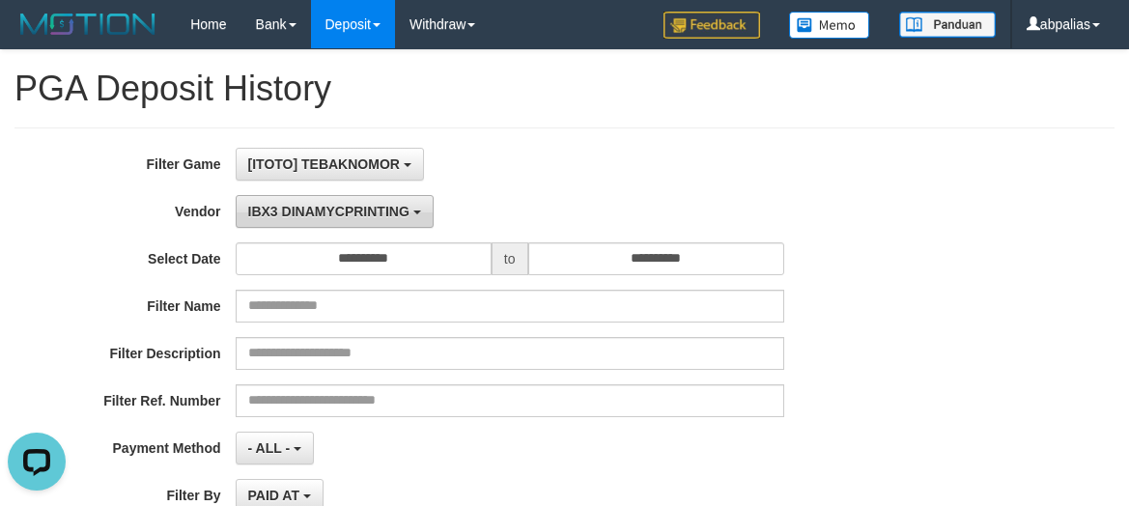
click at [332, 208] on span "IBX3 DINAMYCPRINTING" at bounding box center [328, 211] width 161 height 15
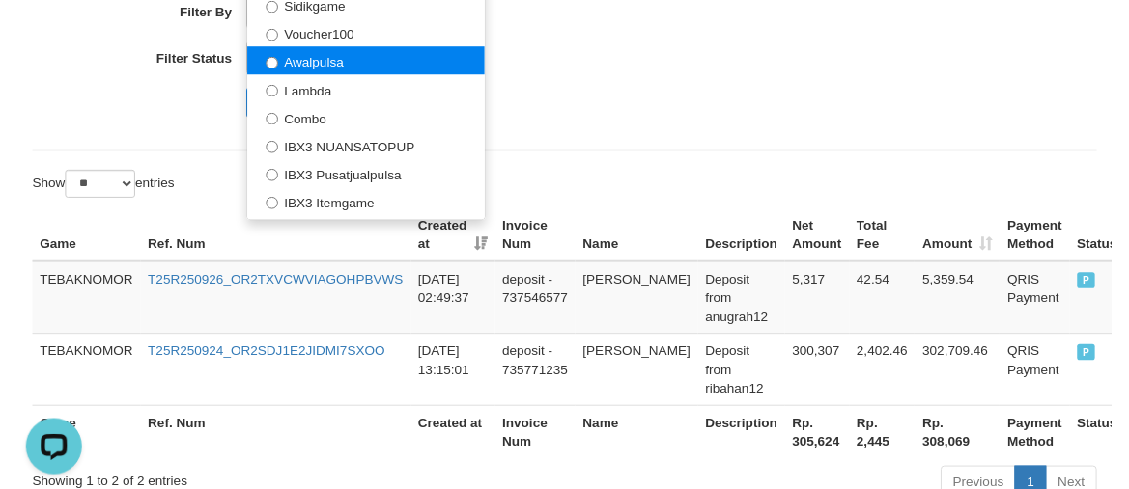
scroll to position [431, 0]
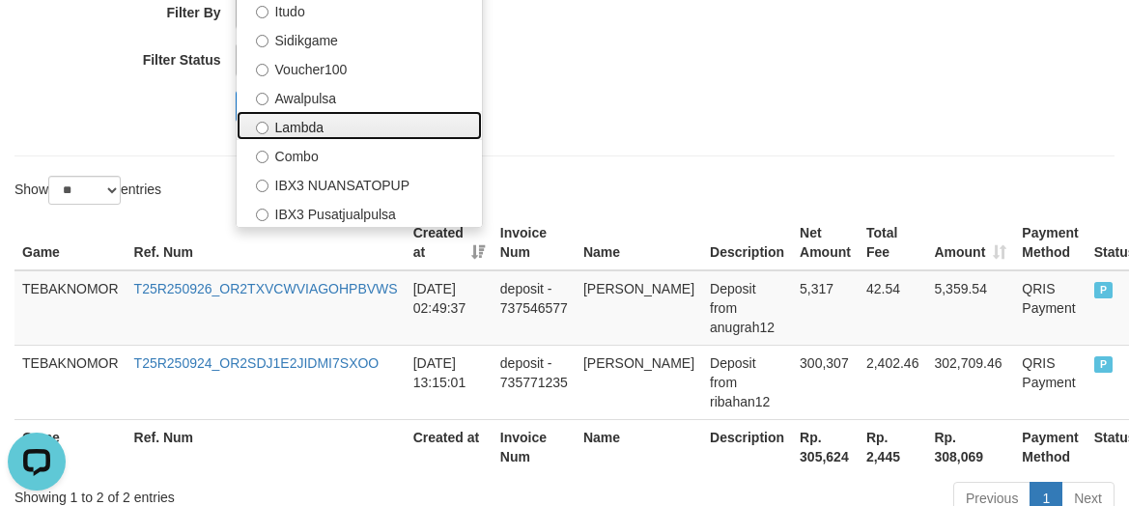
click at [299, 123] on label "Lambda" at bounding box center [359, 125] width 245 height 29
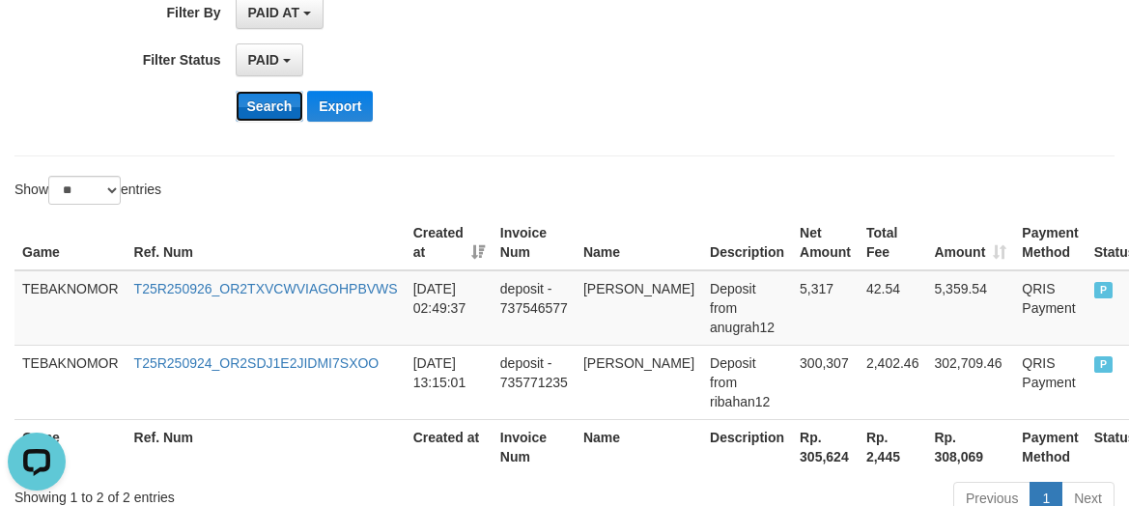
click at [279, 109] on button "Search" at bounding box center [270, 106] width 69 height 31
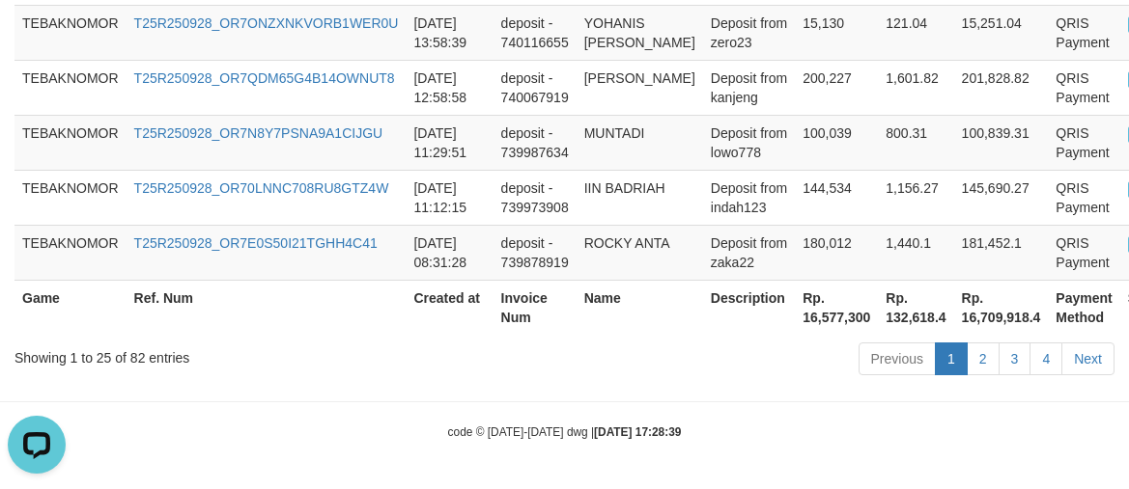
scroll to position [1945, 0]
click at [795, 321] on th "Rp. 16,577,300" at bounding box center [836, 307] width 83 height 55
copy th "16,577,300"
drag, startPoint x: 903, startPoint y: 410, endPoint x: 779, endPoint y: 331, distance: 146.8
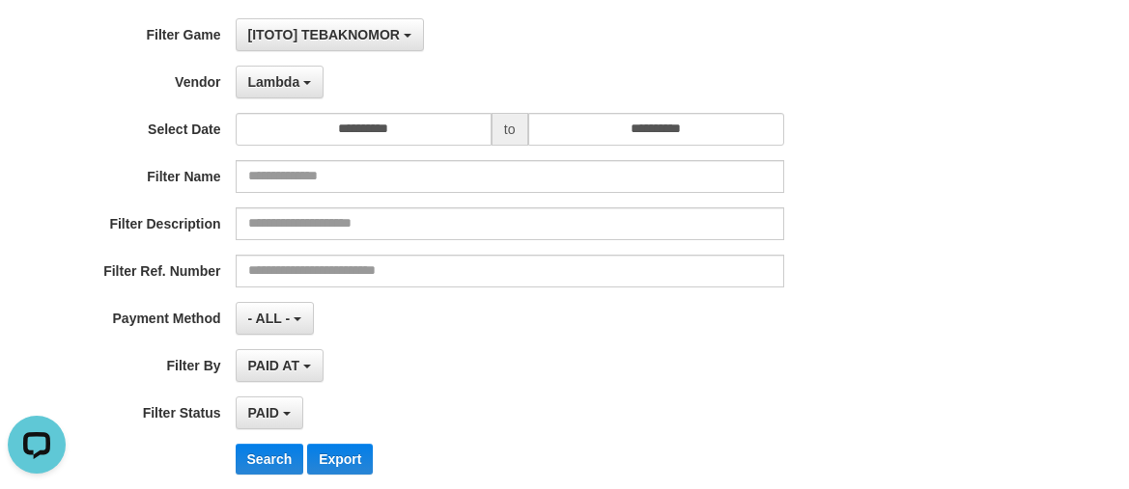
scroll to position [0, 0]
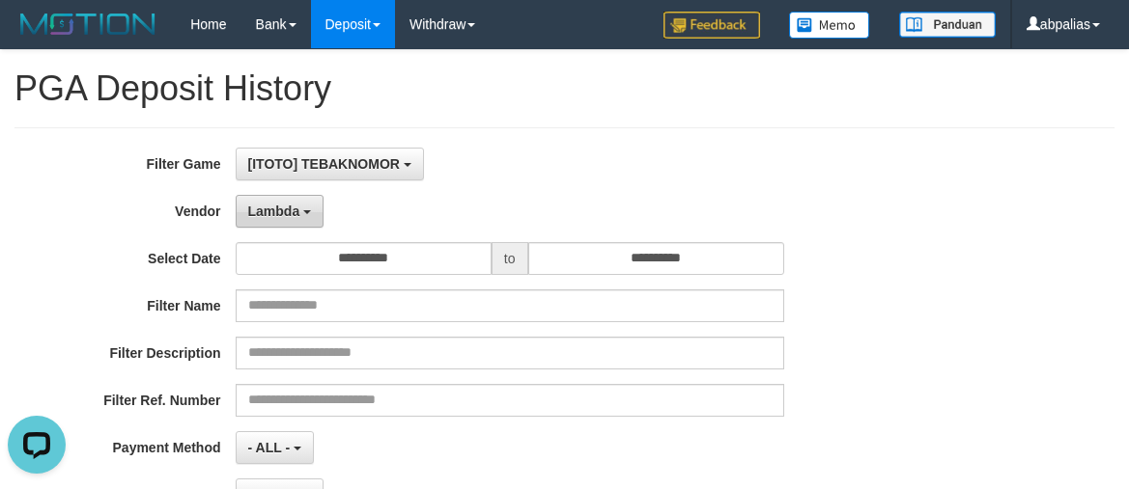
click at [273, 207] on span "Lambda" at bounding box center [274, 211] width 52 height 15
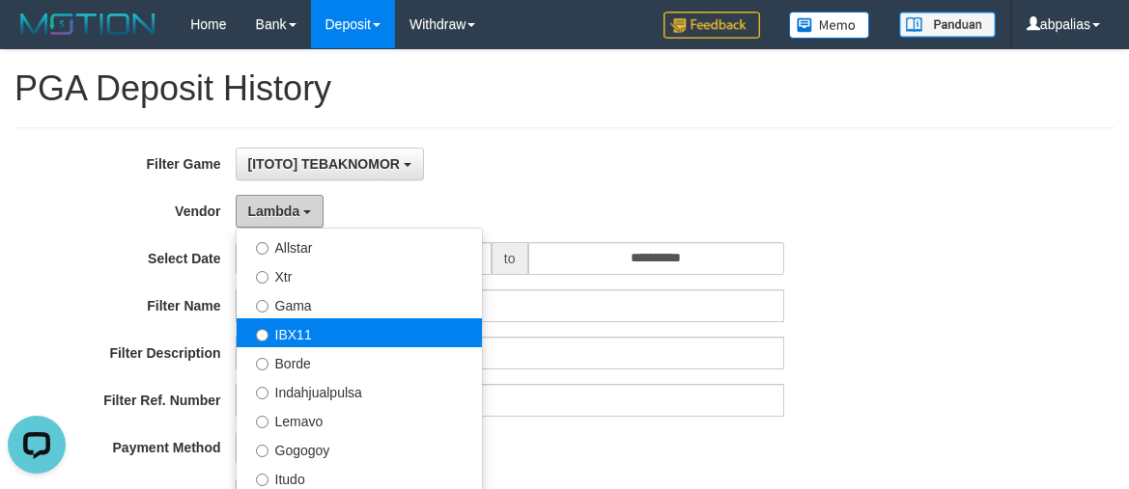
scroll to position [431, 0]
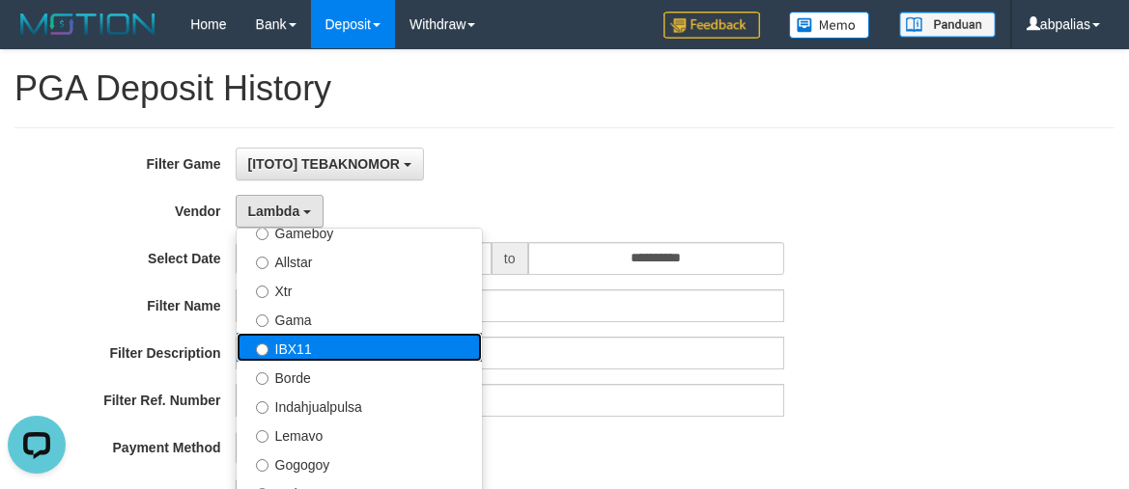
click at [300, 357] on label "IBX11" at bounding box center [359, 347] width 245 height 29
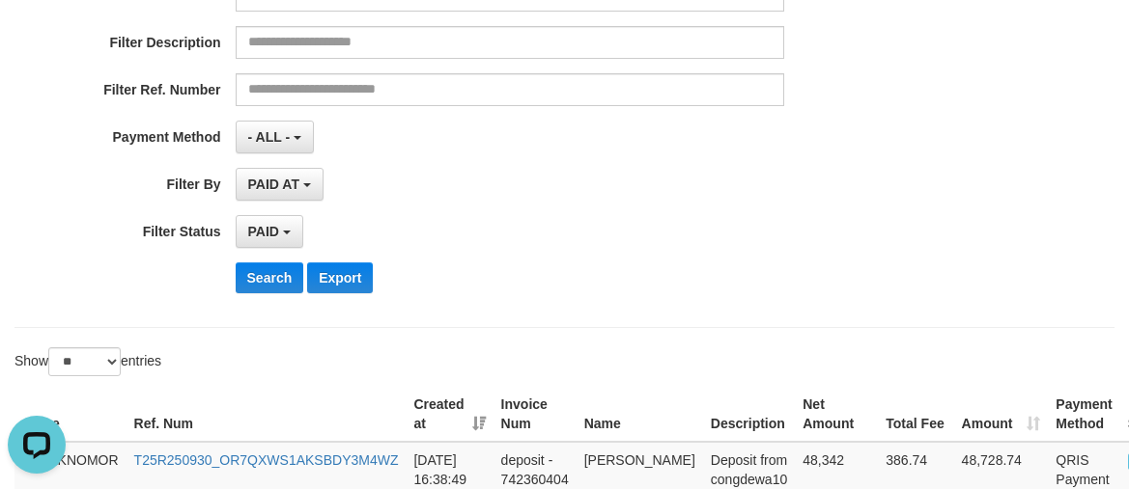
scroll to position [483, 0]
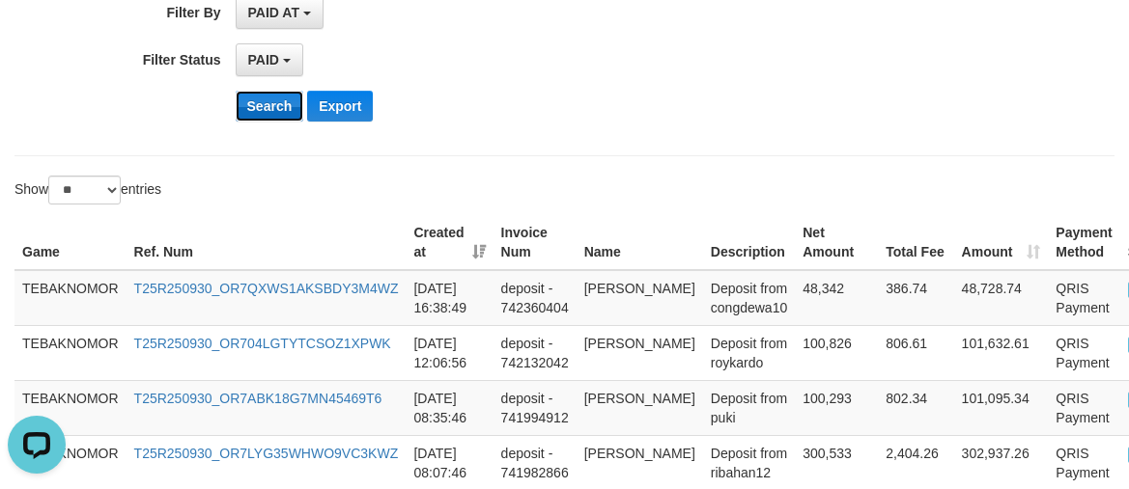
click at [271, 102] on button "Search" at bounding box center [270, 106] width 69 height 31
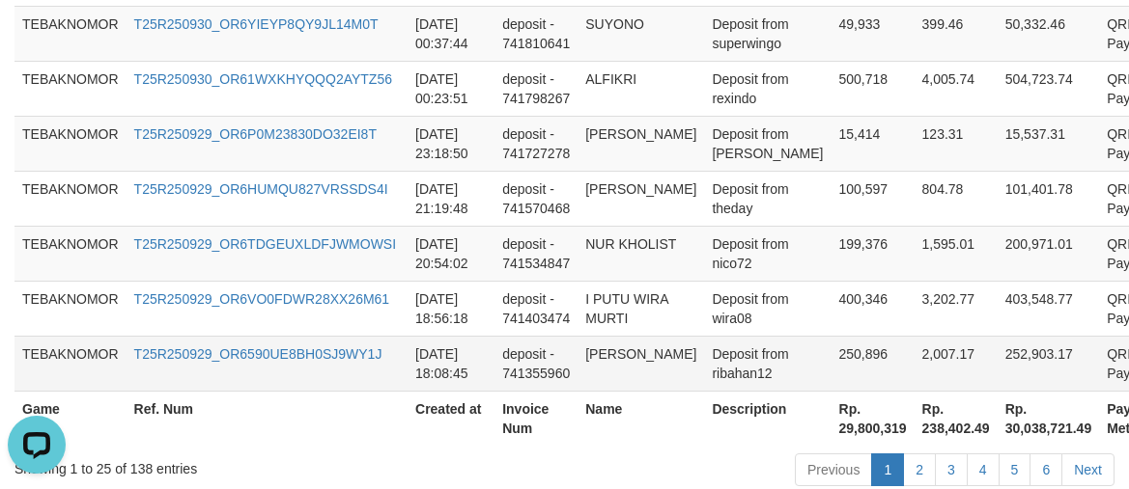
scroll to position [2100, 0]
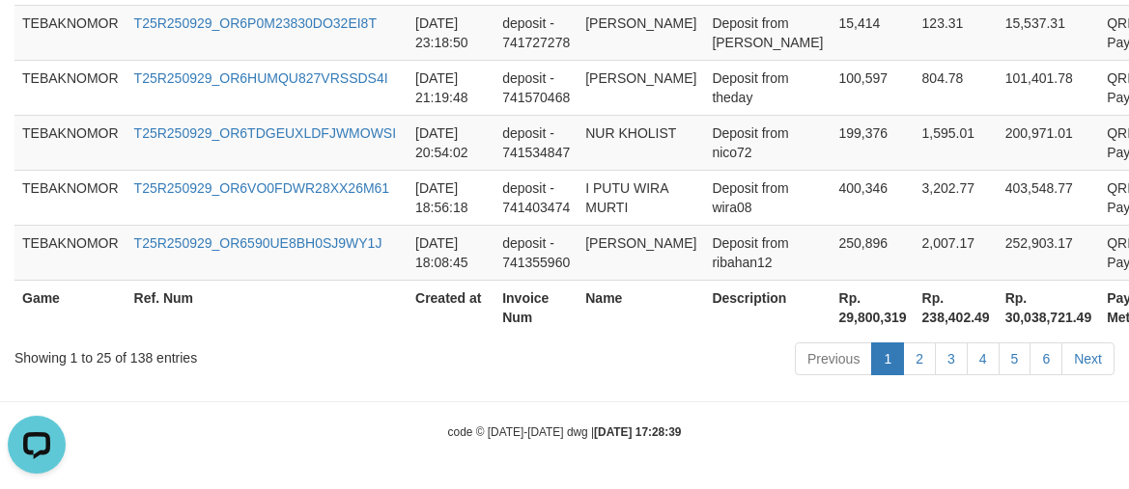
click at [831, 314] on th "Rp. 29,800,319" at bounding box center [872, 307] width 83 height 55
copy th "29,800,319"
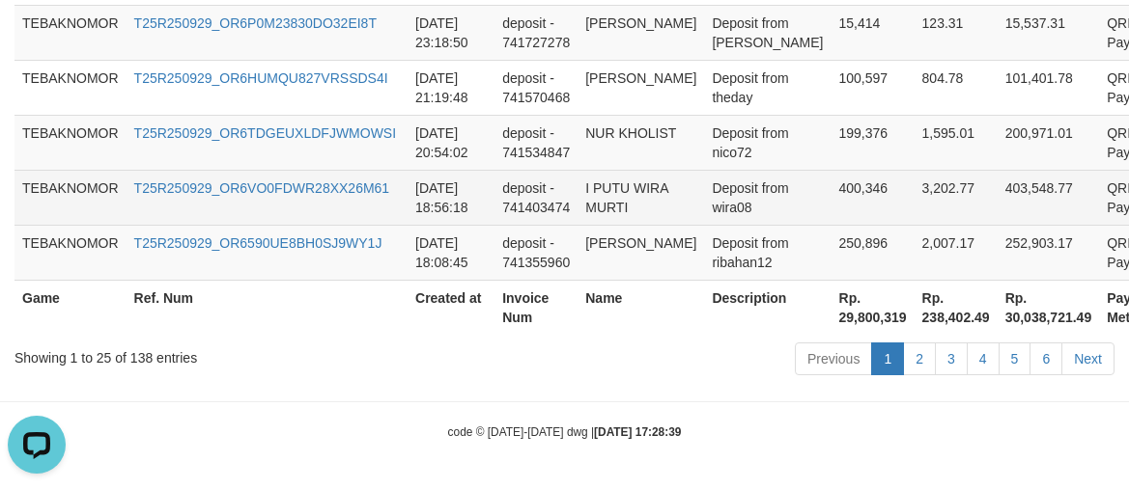
click at [632, 193] on td "I PUTU WIRA MURTI" at bounding box center [640, 197] width 126 height 55
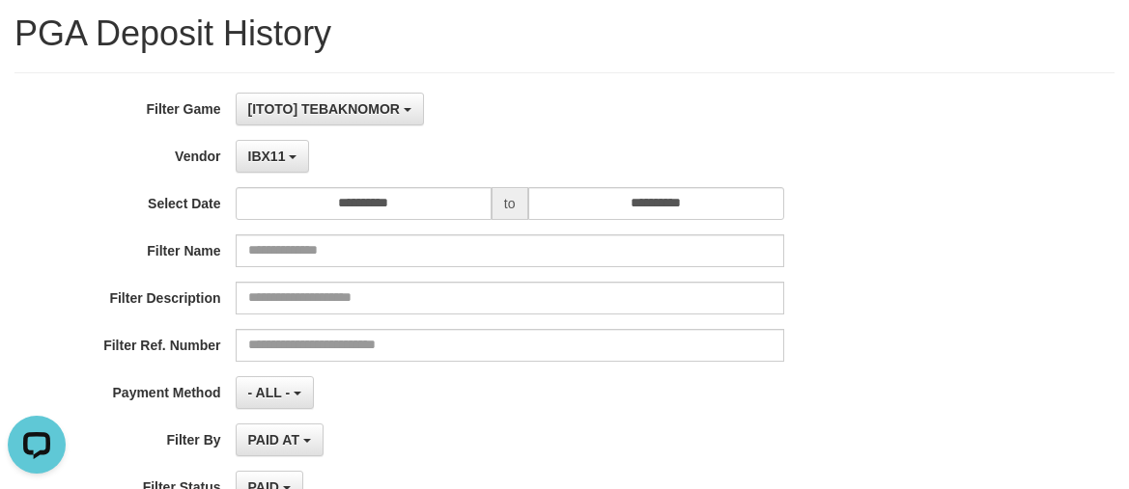
scroll to position [0, 0]
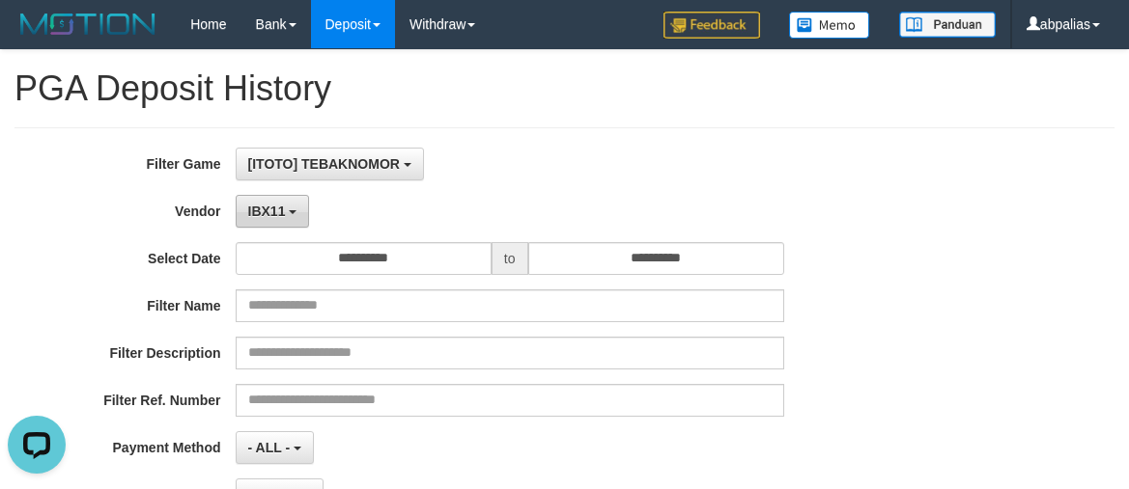
click at [269, 195] on button "IBX11" at bounding box center [273, 211] width 74 height 33
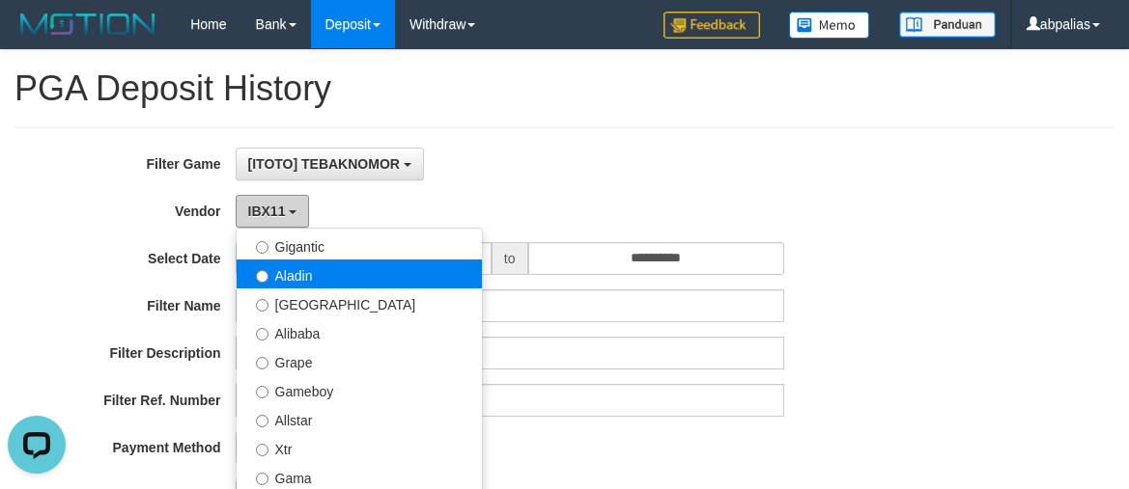
scroll to position [237, 0]
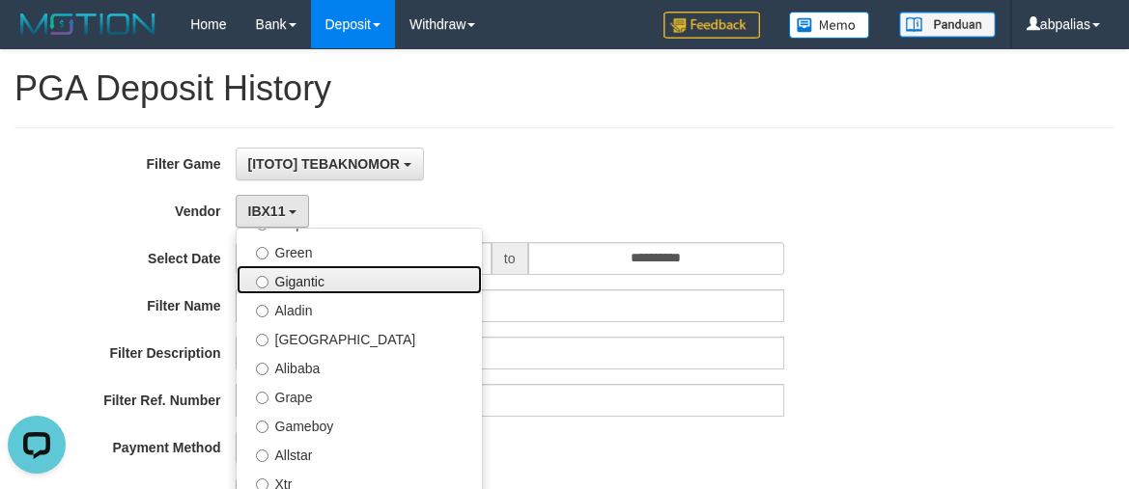
drag, startPoint x: 308, startPoint y: 280, endPoint x: 298, endPoint y: 278, distance: 9.8
click at [307, 280] on label "Gigantic" at bounding box center [359, 279] width 245 height 29
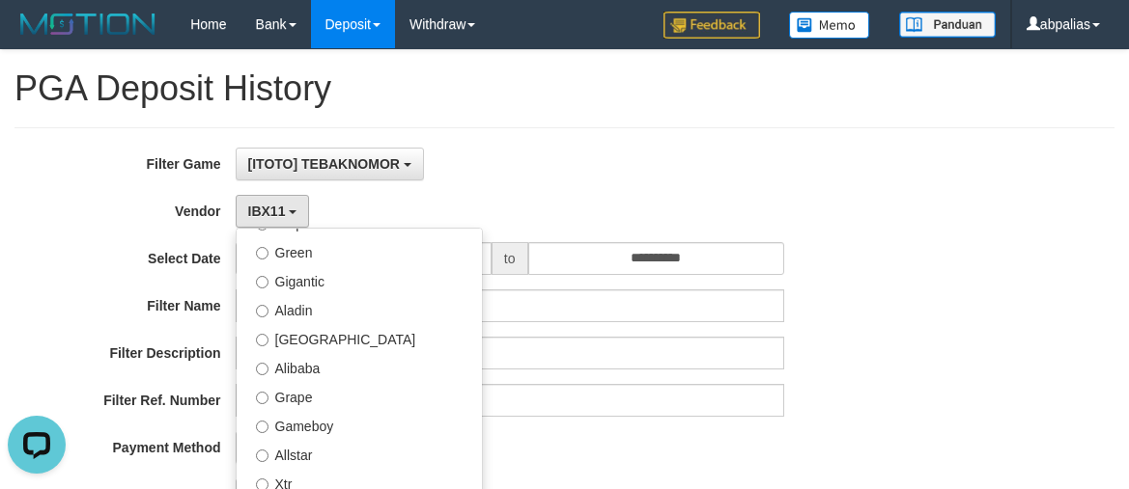
select select "**********"
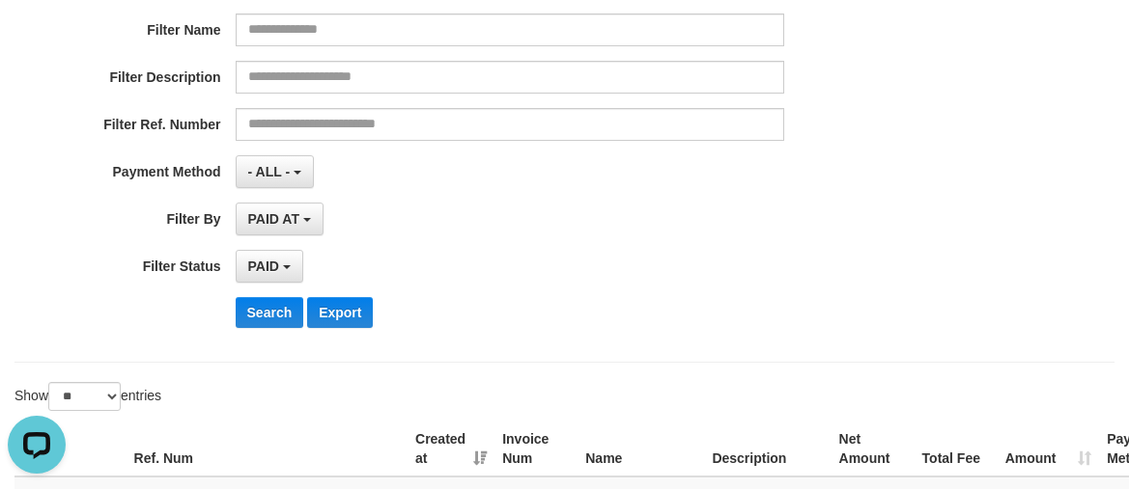
scroll to position [483, 0]
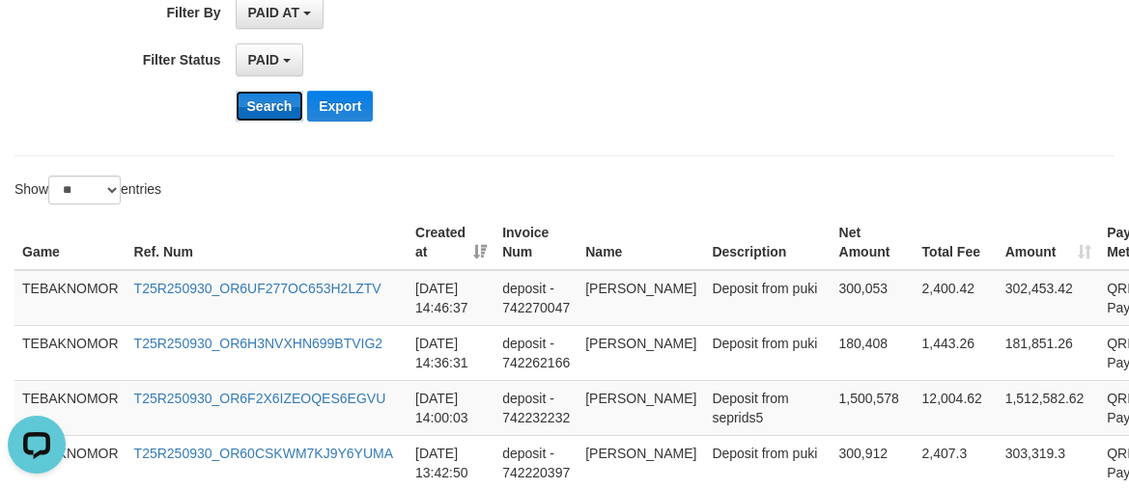
click at [258, 105] on button "Search" at bounding box center [270, 106] width 69 height 31
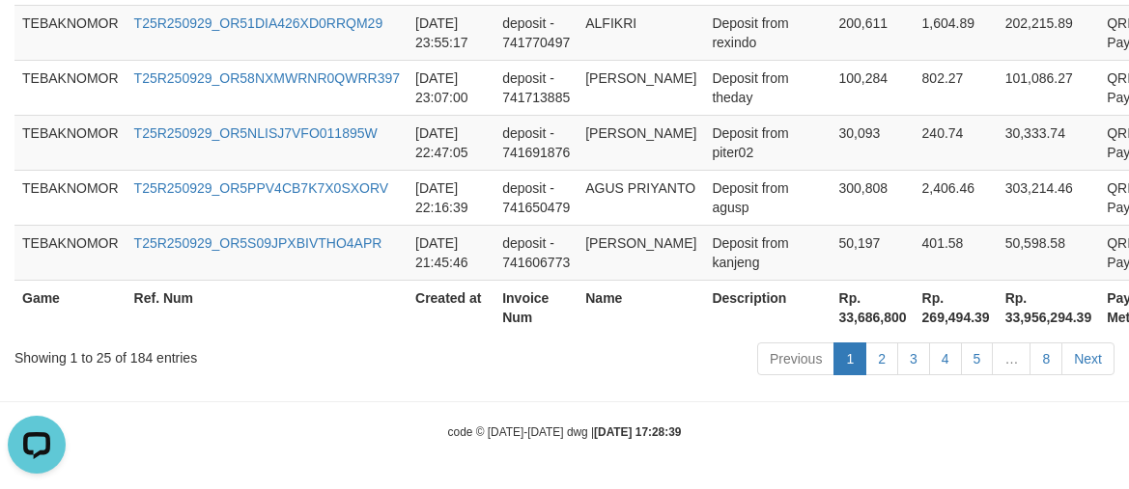
scroll to position [2023, 0]
click at [831, 314] on th "Rp. 33,686,800" at bounding box center [872, 307] width 83 height 55
copy th "33,686,800"
click at [600, 116] on td "[PERSON_NAME]" at bounding box center [640, 142] width 126 height 55
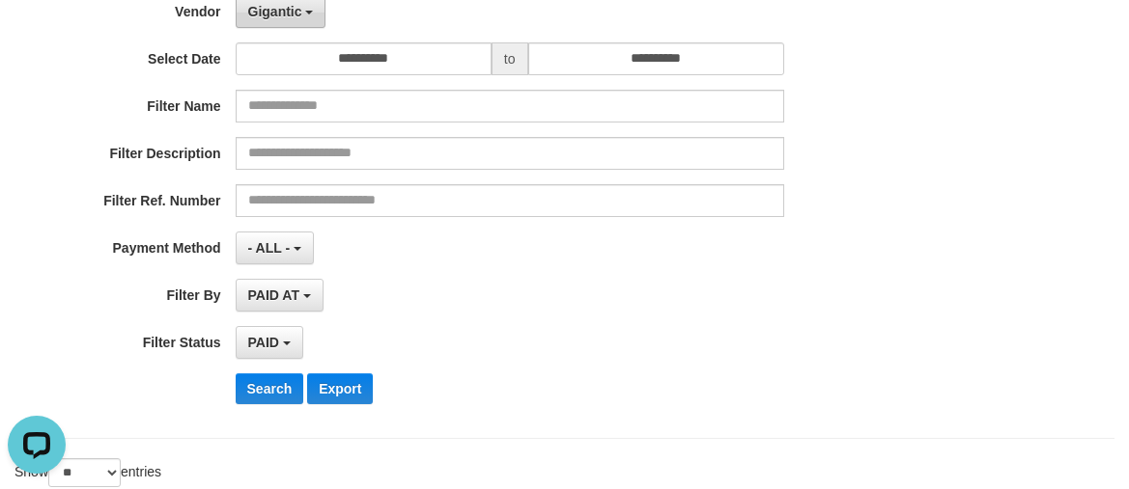
scroll to position [0, 0]
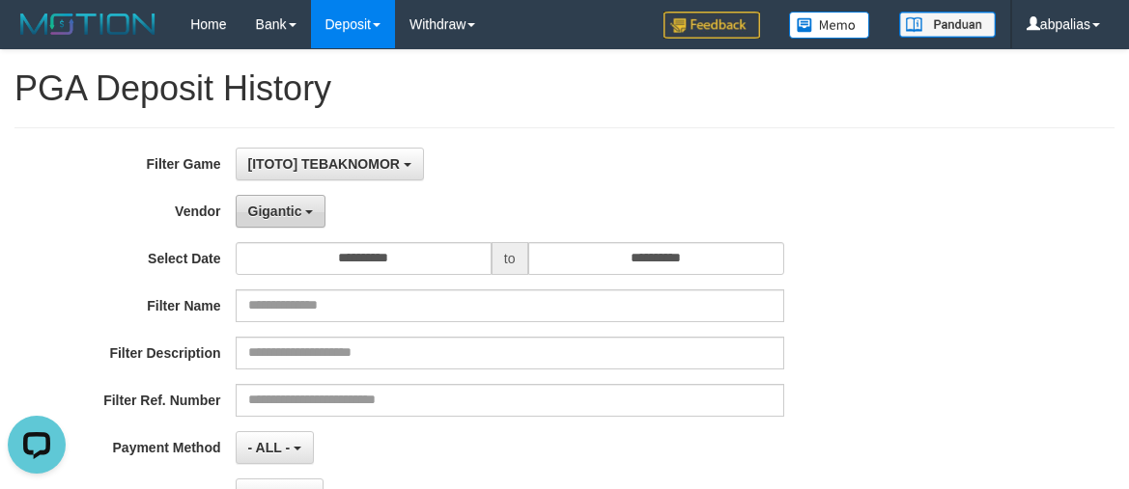
click at [260, 216] on span "Gigantic" at bounding box center [275, 211] width 54 height 15
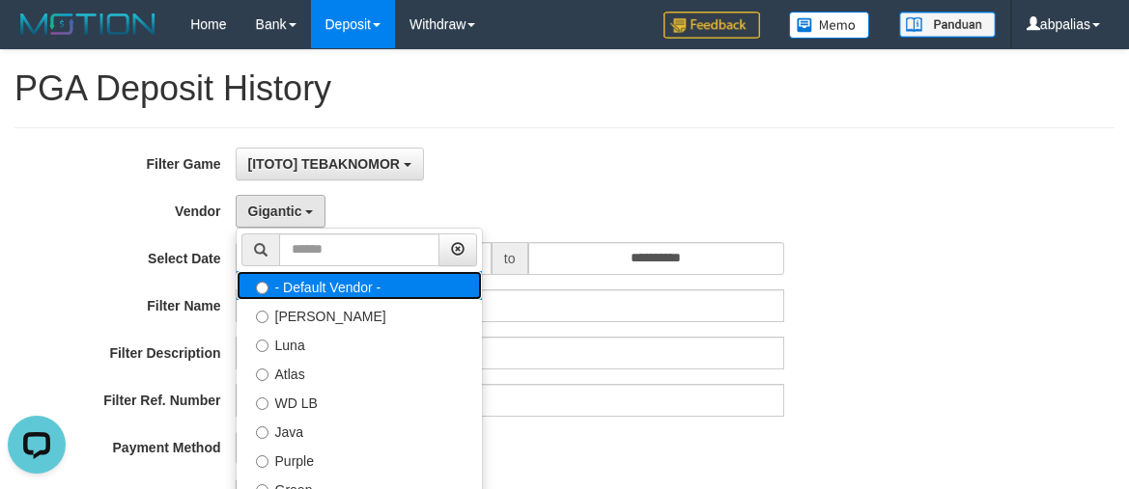
click at [318, 288] on label "- Default Vendor -" at bounding box center [359, 285] width 245 height 29
select select
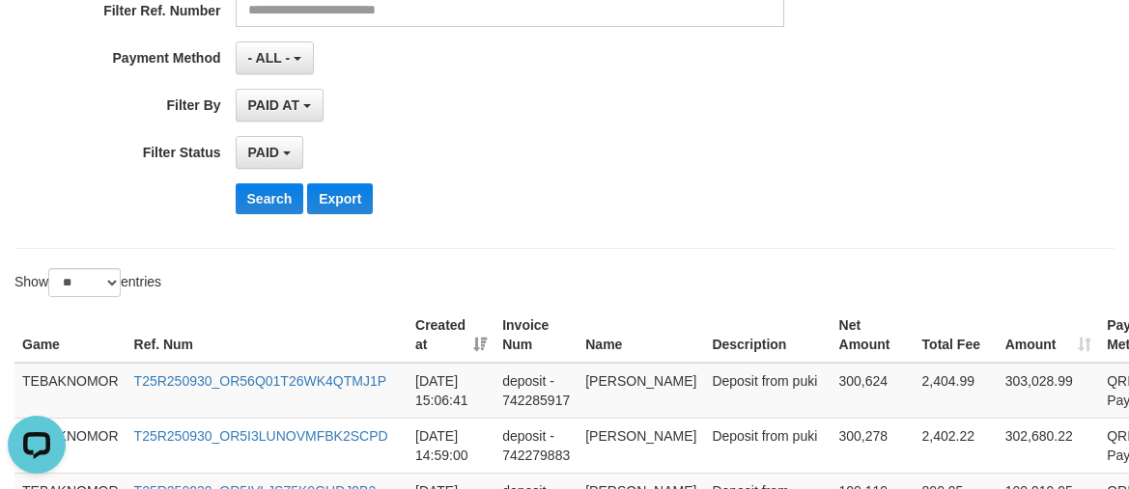
scroll to position [483, 0]
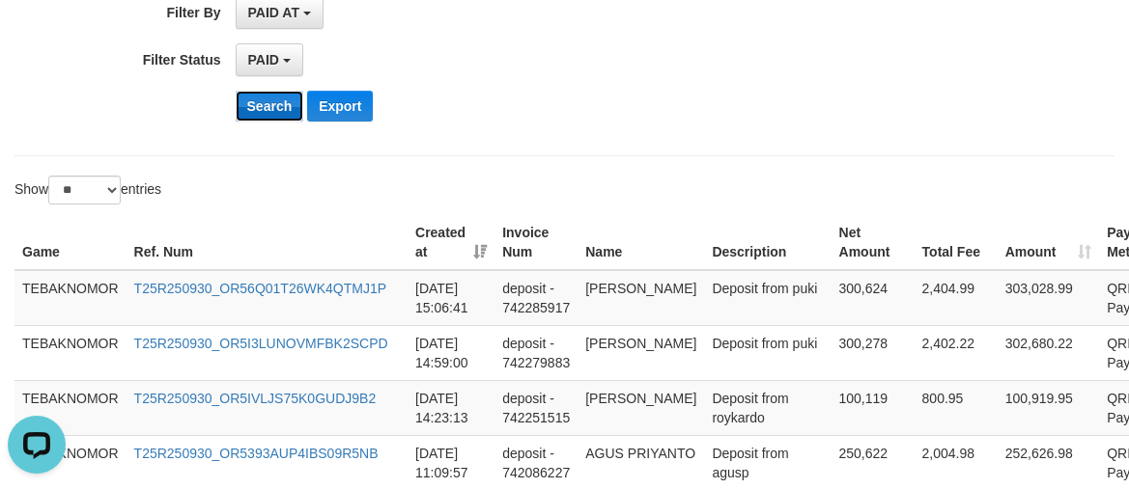
click at [258, 98] on button "Search" at bounding box center [270, 106] width 69 height 31
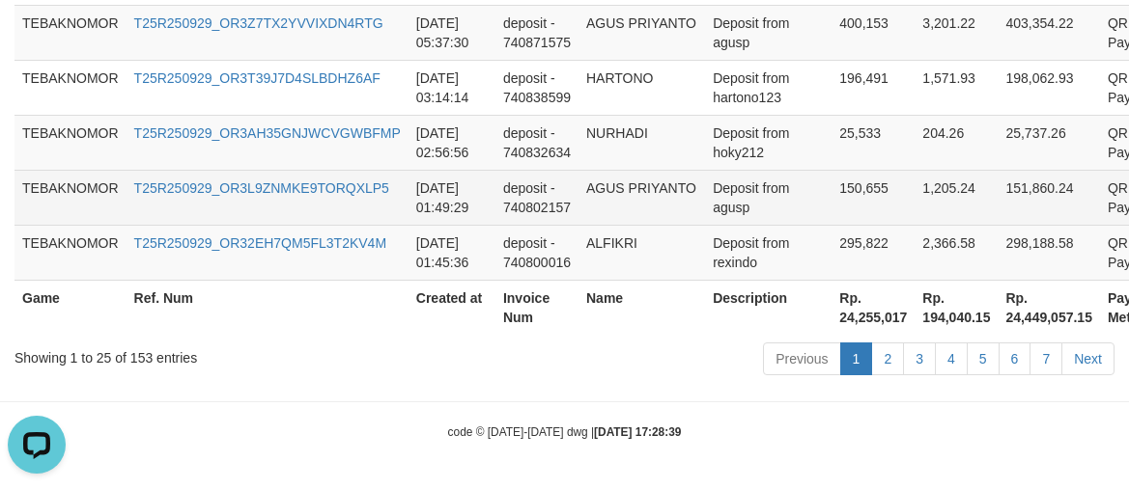
scroll to position [2177, 0]
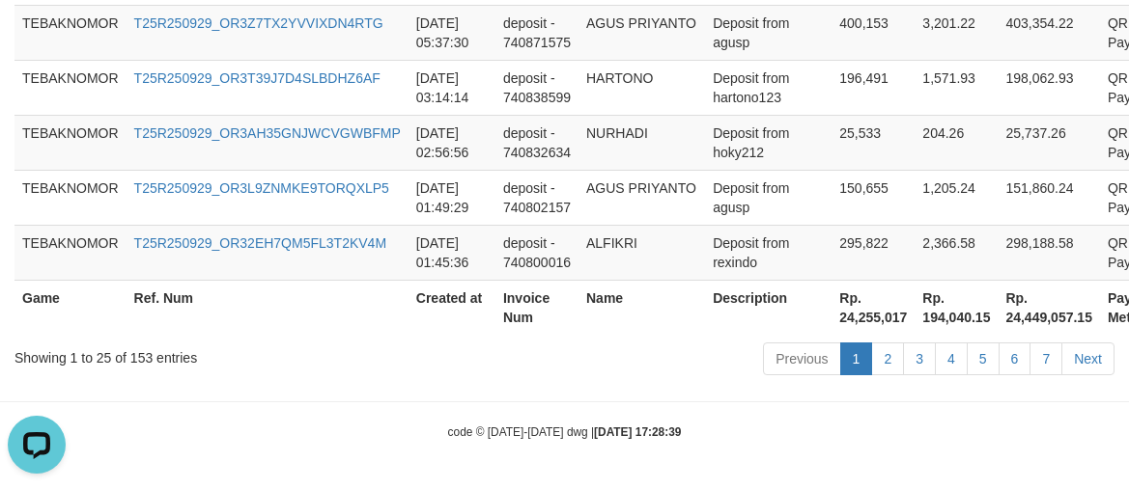
copy div "Processing..."
click at [831, 314] on th "Rp. 24,255,017" at bounding box center [872, 307] width 83 height 55
copy th "24,255,017"
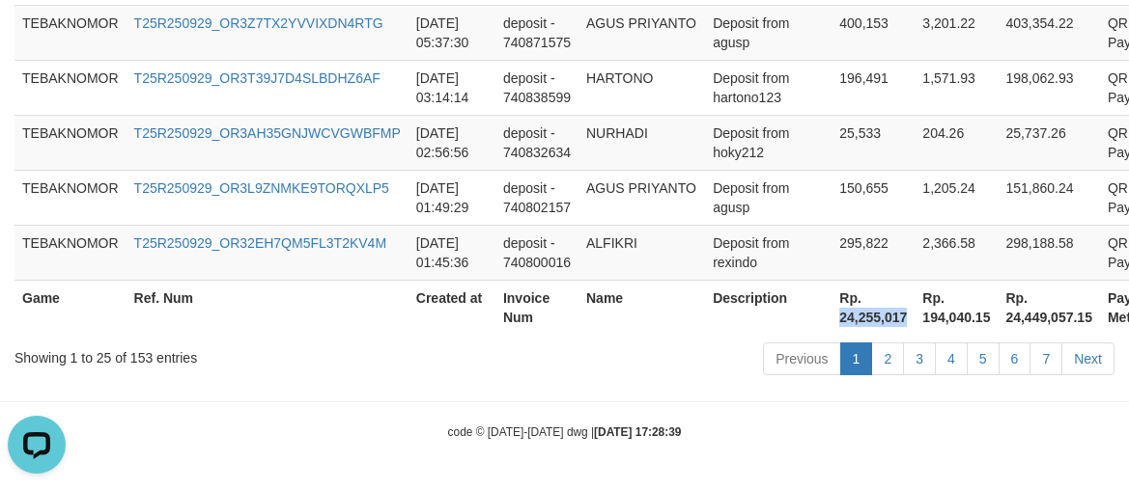
click at [831, 314] on th "Rp. 24,255,017" at bounding box center [872, 307] width 83 height 55
drag, startPoint x: 754, startPoint y: 118, endPoint x: 737, endPoint y: 105, distance: 21.4
click at [751, 117] on td "Deposit from hoky212" at bounding box center [768, 142] width 126 height 55
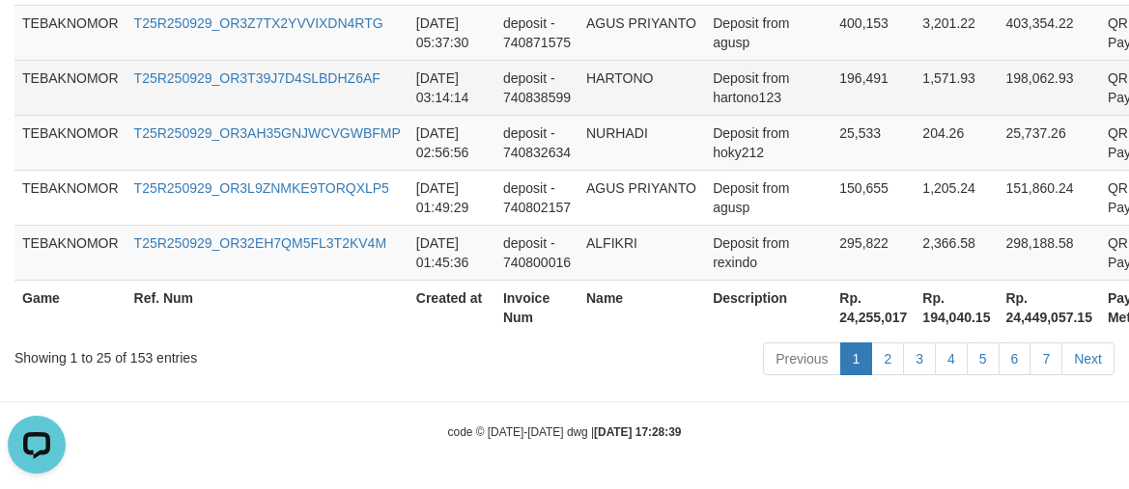
click at [997, 115] on td "25,737.26" at bounding box center [1048, 142] width 102 height 55
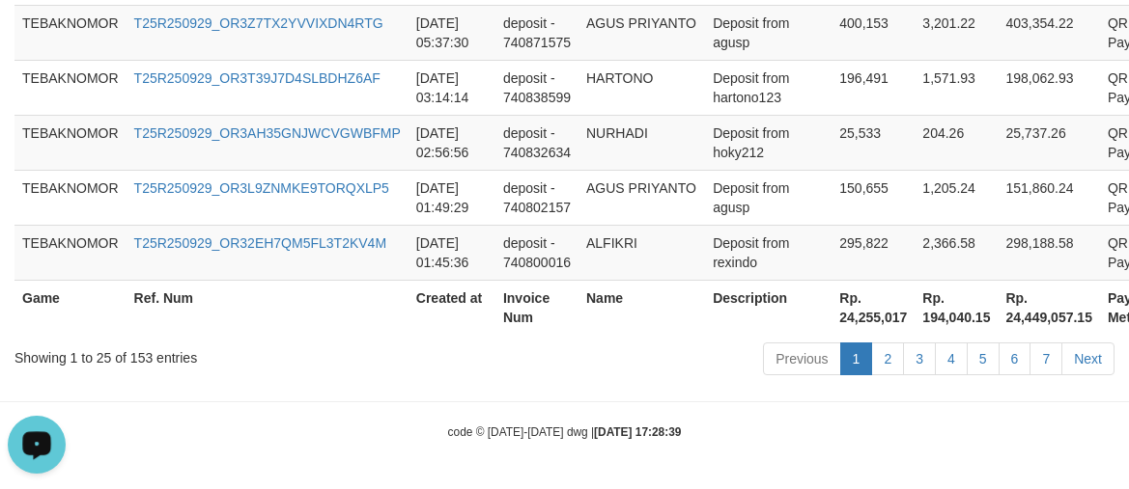
click at [42, 436] on div "Open LiveChat chat widget" at bounding box center [36, 444] width 33 height 33
click at [1003, 262] on td "298,188.58" at bounding box center [1048, 252] width 102 height 55
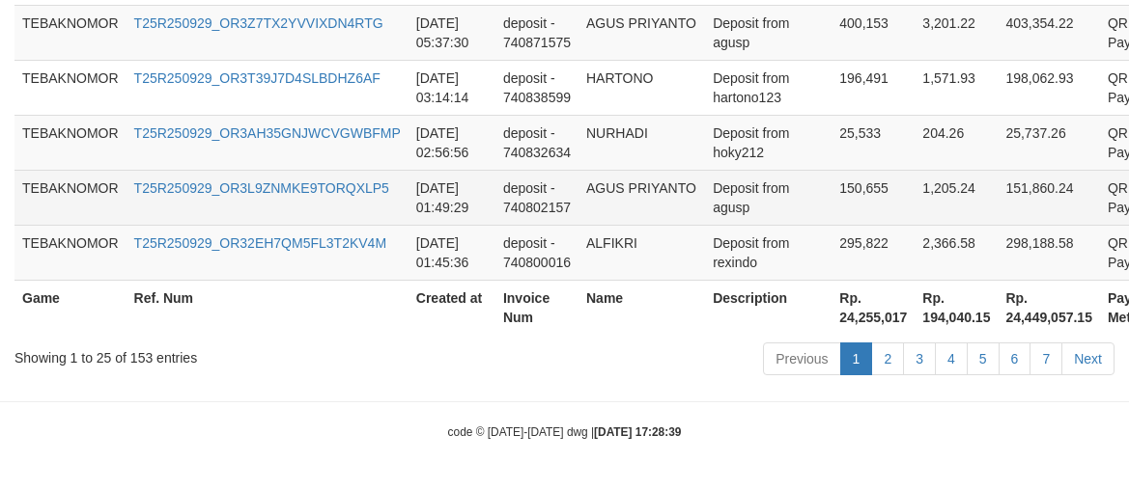
click at [914, 199] on td "1,205.24" at bounding box center [955, 197] width 83 height 55
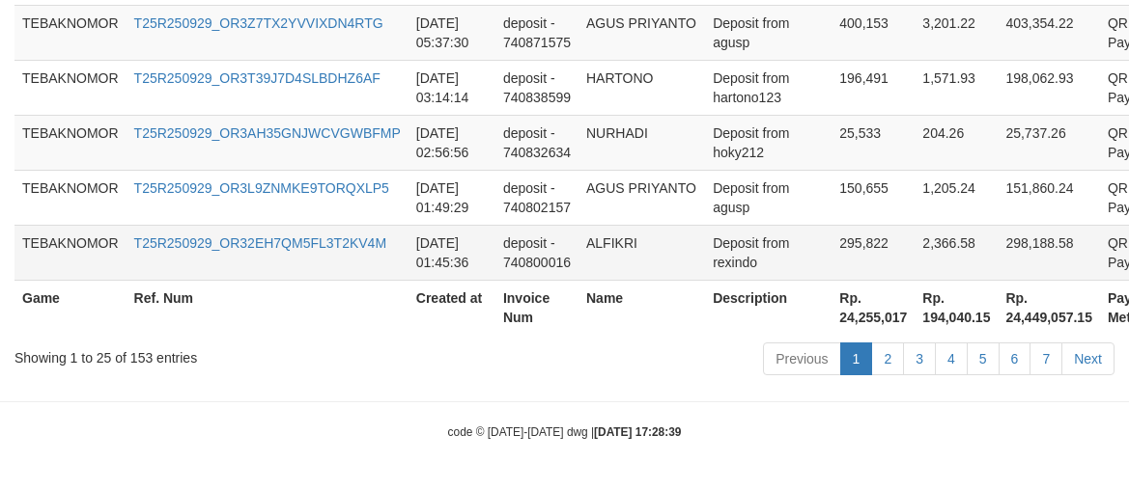
drag, startPoint x: 769, startPoint y: 261, endPoint x: 534, endPoint y: 164, distance: 254.6
click at [831, 256] on td "295,822" at bounding box center [872, 252] width 83 height 55
click at [759, 232] on td "Deposit from rexindo" at bounding box center [768, 252] width 126 height 55
